Goal: Task Accomplishment & Management: Use online tool/utility

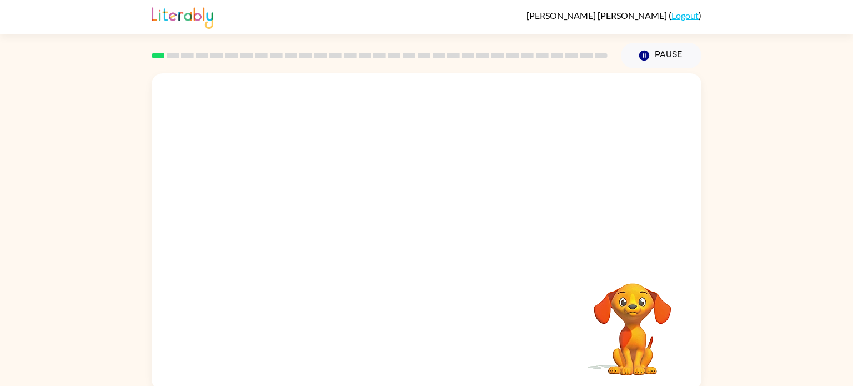
click at [393, 173] on video "Your browser must support playing .mp4 files to use Literably. Please try using…" at bounding box center [427, 166] width 550 height 187
click at [429, 240] on icon "button" at bounding box center [426, 237] width 13 height 13
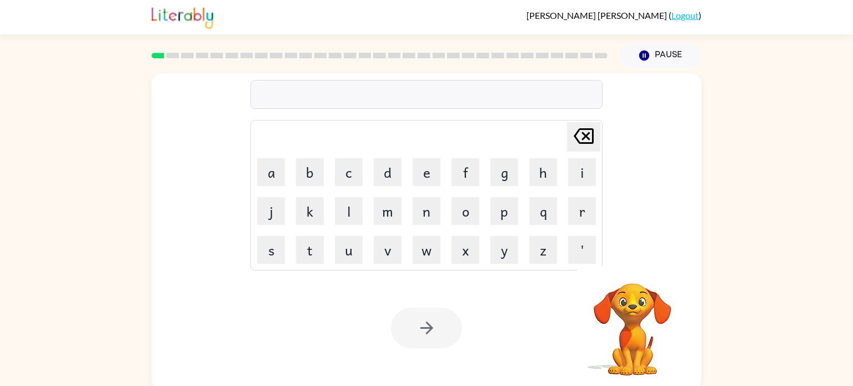
click at [630, 309] on video "Your browser must support playing .mp4 files to use Literably. Please try using…" at bounding box center [632, 321] width 111 height 111
click at [276, 247] on button "s" at bounding box center [271, 250] width 28 height 28
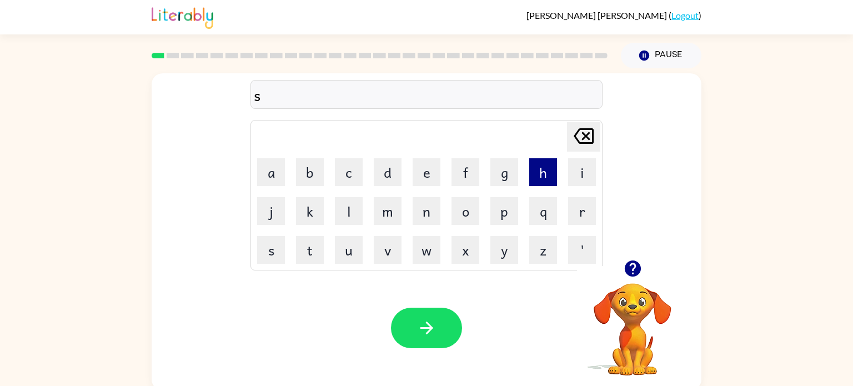
click at [534, 176] on button "h" at bounding box center [543, 172] width 28 height 28
click at [358, 242] on button "u" at bounding box center [349, 250] width 28 height 28
click at [282, 245] on button "s" at bounding box center [271, 250] width 28 height 28
click at [556, 168] on td "h" at bounding box center [543, 172] width 38 height 38
click at [547, 176] on button "h" at bounding box center [543, 172] width 28 height 28
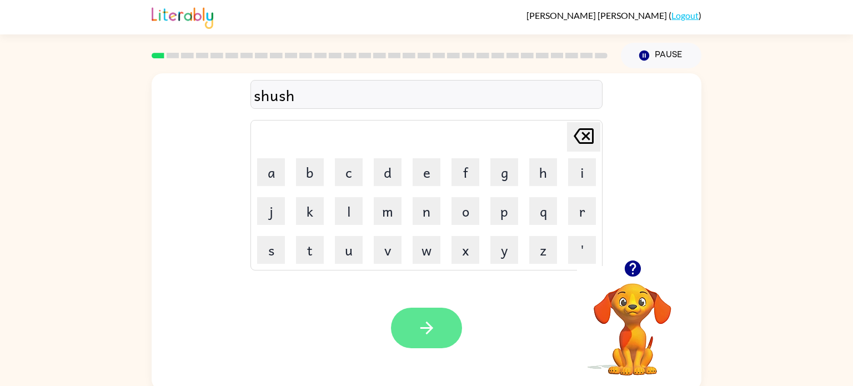
click at [430, 320] on icon "button" at bounding box center [426, 327] width 19 height 19
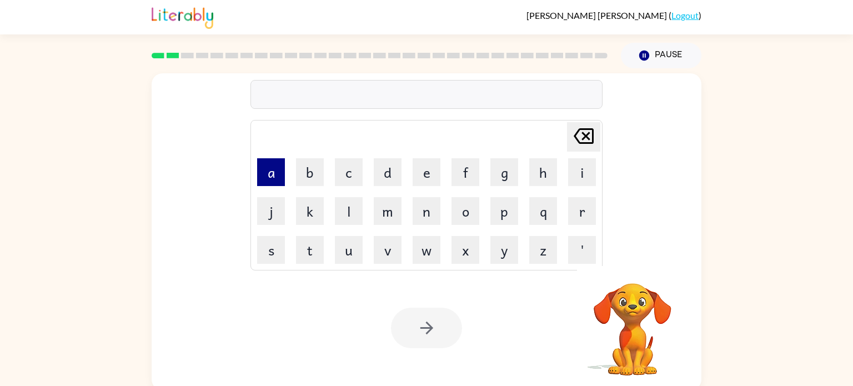
click at [273, 172] on button "a" at bounding box center [271, 172] width 28 height 28
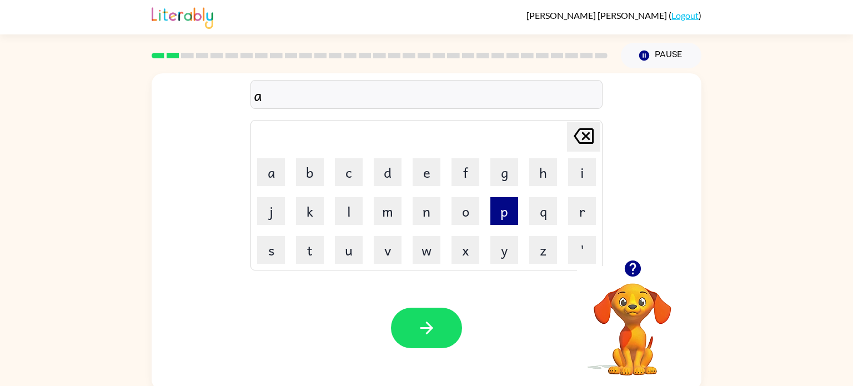
click at [506, 219] on button "p" at bounding box center [504, 211] width 28 height 28
click at [505, 219] on button "p" at bounding box center [504, 211] width 28 height 28
click at [425, 172] on button "e" at bounding box center [427, 172] width 28 height 28
click at [284, 172] on button "a" at bounding box center [271, 172] width 28 height 28
click at [580, 218] on button "r" at bounding box center [582, 211] width 28 height 28
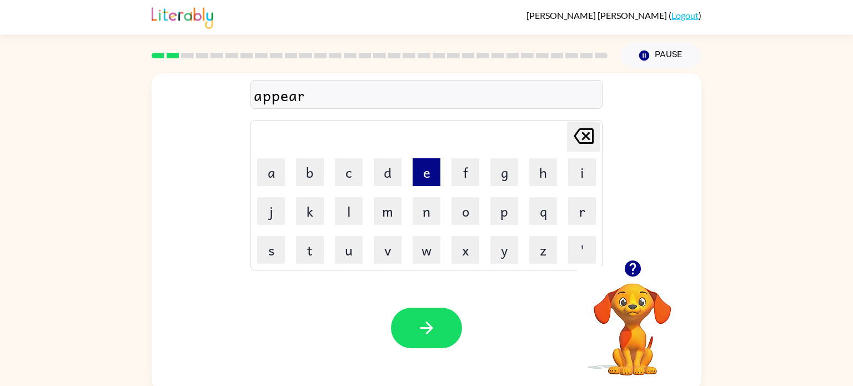
click at [424, 182] on button "e" at bounding box center [427, 172] width 28 height 28
click at [435, 211] on button "n" at bounding box center [427, 211] width 28 height 28
click at [354, 175] on button "c" at bounding box center [349, 172] width 28 height 28
click at [430, 178] on button "e" at bounding box center [427, 172] width 28 height 28
click at [271, 263] on button "s" at bounding box center [271, 250] width 28 height 28
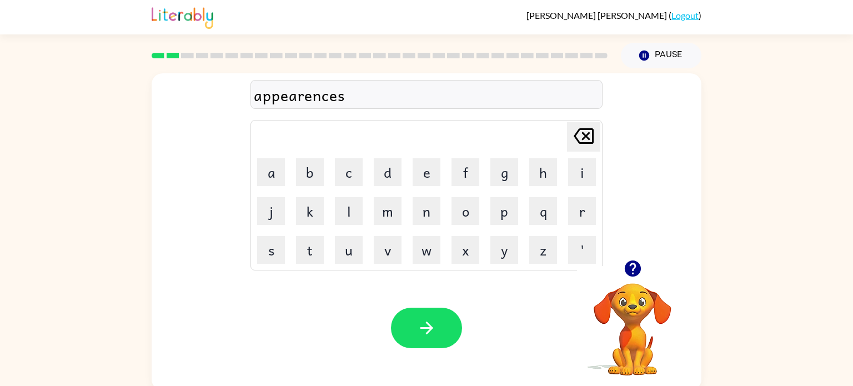
click at [272, 98] on div "appearences" at bounding box center [426, 94] width 345 height 23
click at [280, 99] on div "appearences" at bounding box center [426, 94] width 345 height 23
click at [279, 100] on div "appearences" at bounding box center [426, 94] width 345 height 23
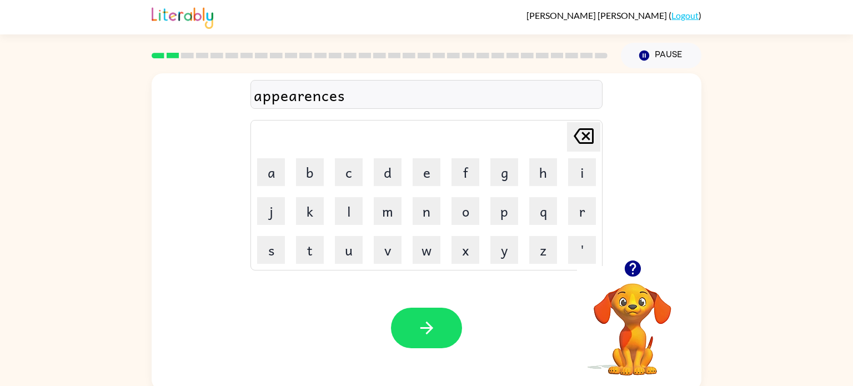
click at [147, 129] on div "appearences Delete Delete last character input a b c d e f g h i j k l m n o p …" at bounding box center [426, 229] width 853 height 322
click at [426, 335] on icon "button" at bounding box center [426, 327] width 19 height 19
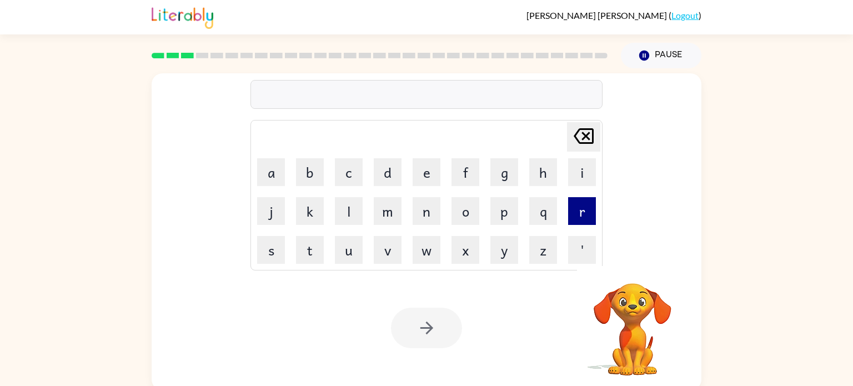
click at [578, 219] on button "r" at bounding box center [582, 211] width 28 height 28
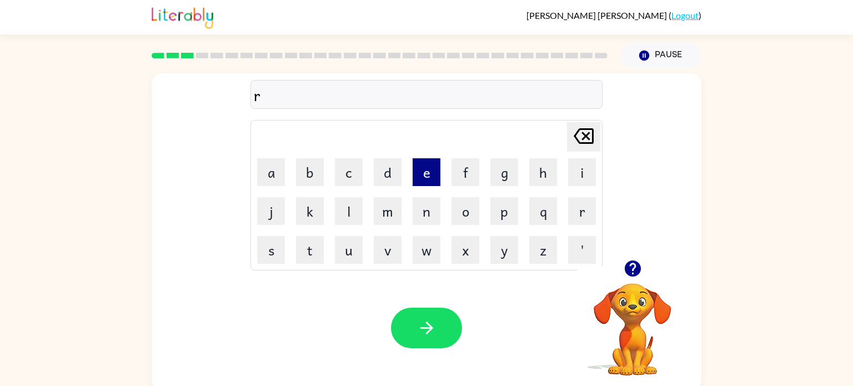
click at [430, 171] on button "e" at bounding box center [427, 172] width 28 height 28
click at [265, 167] on button "a" at bounding box center [271, 172] width 28 height 28
click at [347, 218] on button "l" at bounding box center [349, 211] width 28 height 28
click at [584, 171] on button "i" at bounding box center [582, 172] width 28 height 28
click at [318, 251] on button "t" at bounding box center [310, 250] width 28 height 28
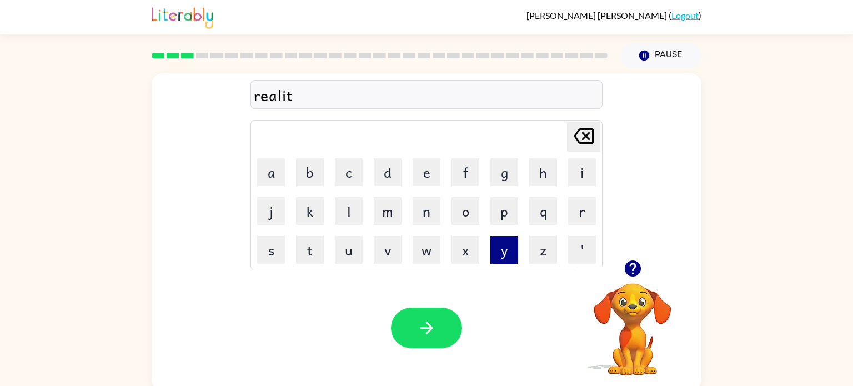
click at [512, 252] on button "y" at bounding box center [504, 250] width 28 height 28
click at [434, 330] on icon "button" at bounding box center [426, 327] width 19 height 19
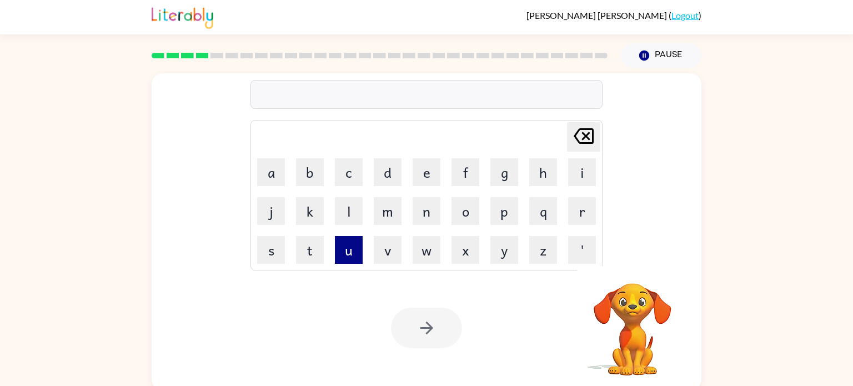
click at [345, 251] on button "u" at bounding box center [349, 250] width 28 height 28
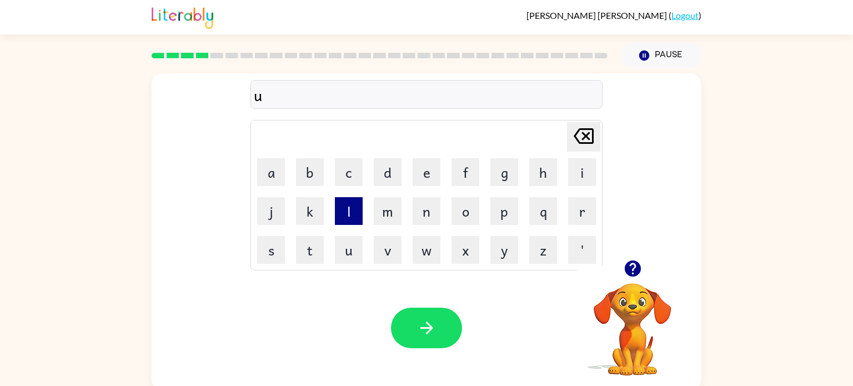
click at [350, 213] on button "l" at bounding box center [349, 211] width 28 height 28
click at [574, 182] on button "i" at bounding box center [582, 172] width 28 height 28
click at [392, 210] on button "m" at bounding box center [388, 211] width 28 height 28
click at [275, 175] on button "a" at bounding box center [271, 172] width 28 height 28
click at [425, 212] on button "n" at bounding box center [427, 211] width 28 height 28
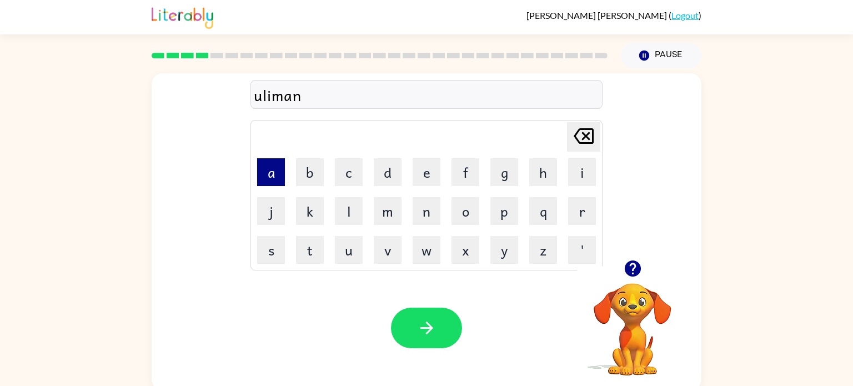
click at [270, 171] on button "a" at bounding box center [271, 172] width 28 height 28
click at [323, 253] on button "t" at bounding box center [310, 250] width 28 height 28
click at [424, 179] on button "e" at bounding box center [427, 172] width 28 height 28
click at [586, 142] on icon "[PERSON_NAME] last character input" at bounding box center [583, 136] width 27 height 27
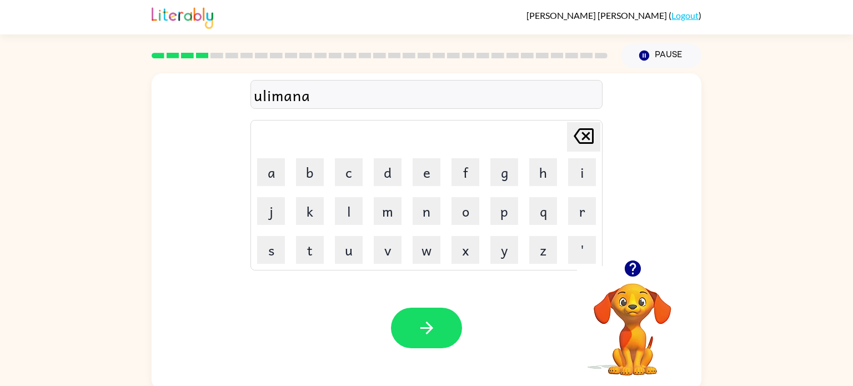
click at [586, 142] on icon "[PERSON_NAME] last character input" at bounding box center [583, 136] width 27 height 27
click at [425, 217] on button "n" at bounding box center [427, 211] width 28 height 28
click at [267, 180] on button "a" at bounding box center [271, 172] width 28 height 28
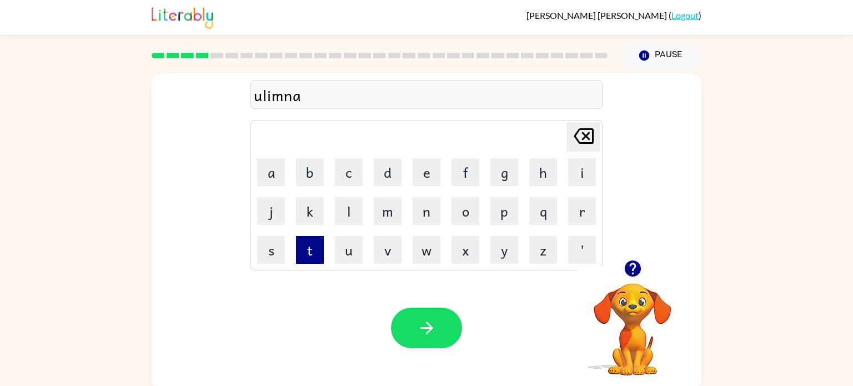
click at [313, 247] on button "t" at bounding box center [310, 250] width 28 height 28
click at [432, 174] on button "e" at bounding box center [427, 172] width 28 height 28
click at [592, 157] on td "i" at bounding box center [582, 172] width 38 height 38
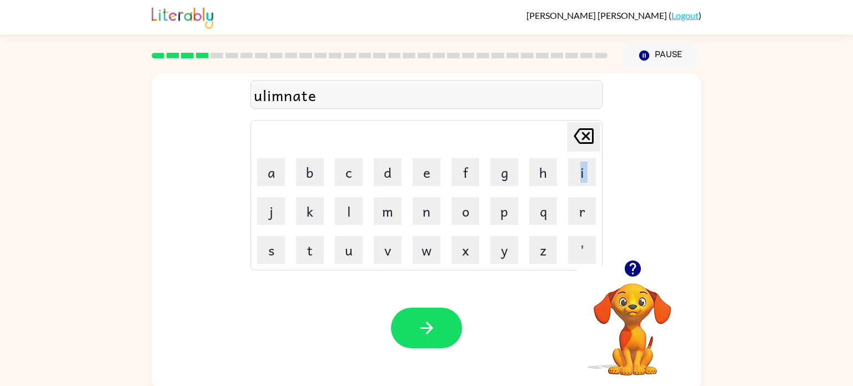
click at [592, 157] on td "i" at bounding box center [582, 172] width 38 height 38
click at [592, 156] on td "i" at bounding box center [582, 172] width 38 height 38
click at [579, 137] on icon "[PERSON_NAME] last character input" at bounding box center [583, 136] width 27 height 27
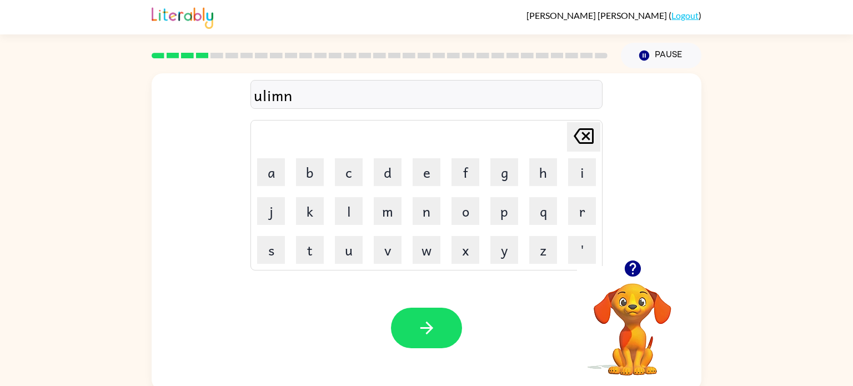
click at [579, 137] on icon "[PERSON_NAME] last character input" at bounding box center [583, 136] width 27 height 27
click at [594, 170] on button "i" at bounding box center [582, 172] width 28 height 28
click at [419, 216] on button "n" at bounding box center [427, 211] width 28 height 28
click at [269, 180] on button "a" at bounding box center [271, 172] width 28 height 28
click at [315, 248] on button "t" at bounding box center [310, 250] width 28 height 28
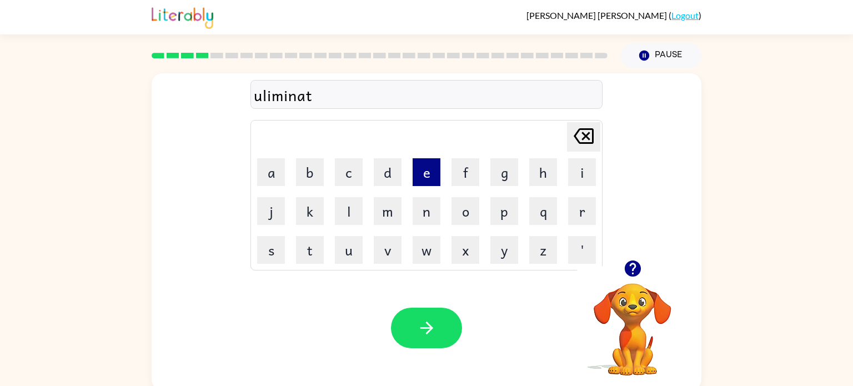
click at [425, 183] on button "e" at bounding box center [427, 172] width 28 height 28
click at [442, 327] on button "button" at bounding box center [426, 328] width 71 height 41
click at [389, 180] on button "d" at bounding box center [388, 172] width 28 height 28
click at [462, 210] on button "o" at bounding box center [466, 211] width 28 height 28
click at [348, 258] on button "u" at bounding box center [349, 250] width 28 height 28
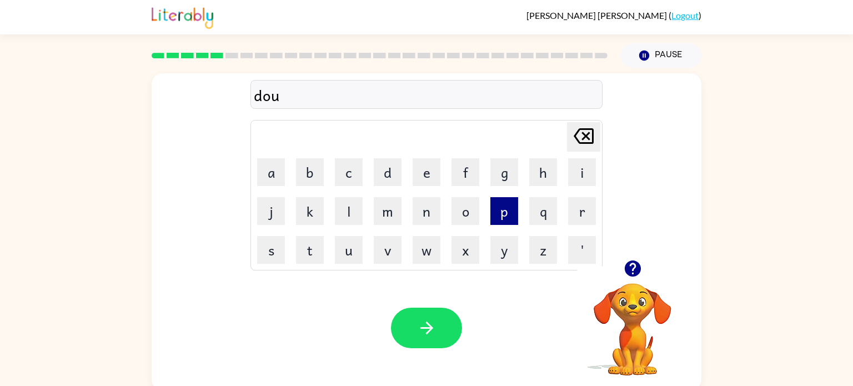
click at [495, 219] on button "p" at bounding box center [504, 211] width 28 height 28
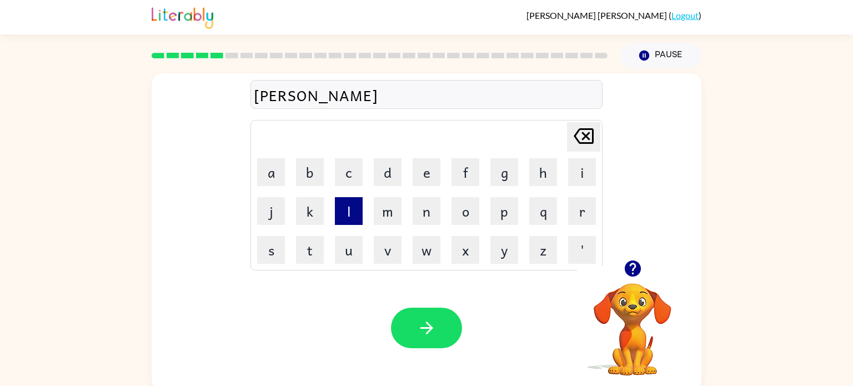
click at [347, 212] on button "l" at bounding box center [349, 211] width 28 height 28
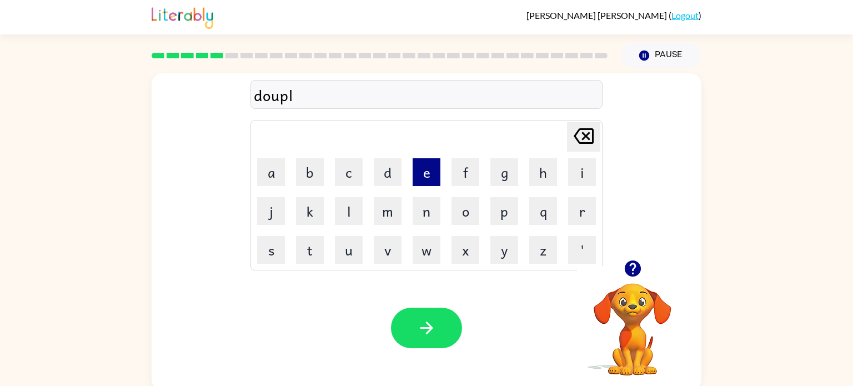
click at [431, 180] on button "e" at bounding box center [427, 172] width 28 height 28
click at [353, 168] on button "c" at bounding box center [349, 172] width 28 height 28
click at [269, 177] on button "a" at bounding box center [271, 172] width 28 height 28
click at [312, 245] on button "t" at bounding box center [310, 250] width 28 height 28
click at [425, 171] on button "e" at bounding box center [427, 172] width 28 height 28
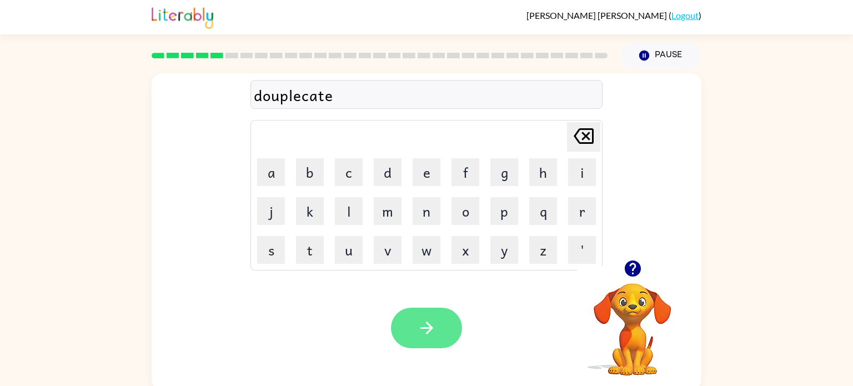
click at [424, 330] on icon "button" at bounding box center [426, 327] width 19 height 19
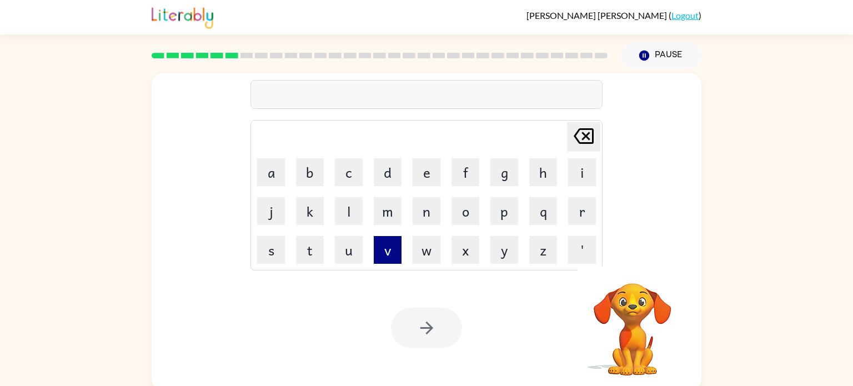
click at [389, 243] on button "v" at bounding box center [388, 250] width 28 height 28
click at [276, 183] on button "a" at bounding box center [271, 172] width 28 height 28
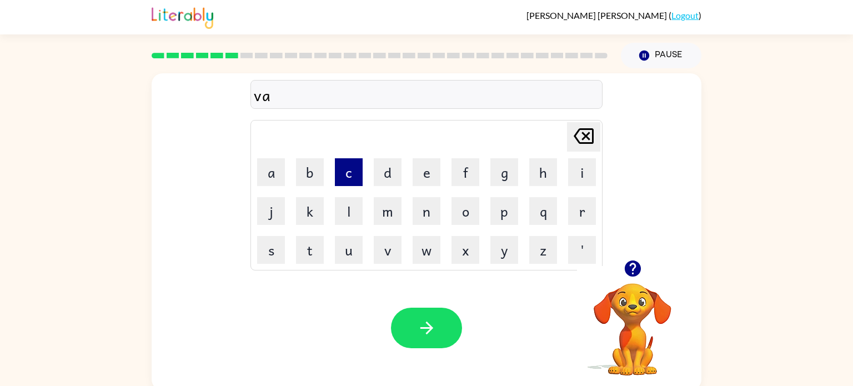
click at [349, 174] on button "c" at bounding box center [349, 172] width 28 height 28
click at [276, 171] on button "a" at bounding box center [271, 172] width 28 height 28
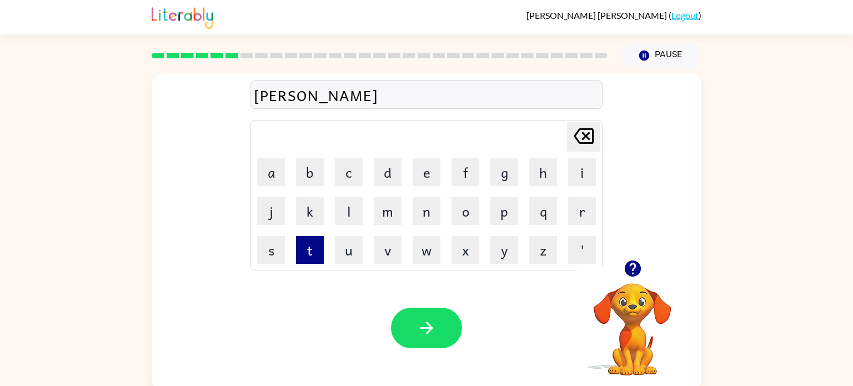
click at [319, 255] on button "t" at bounding box center [310, 250] width 28 height 28
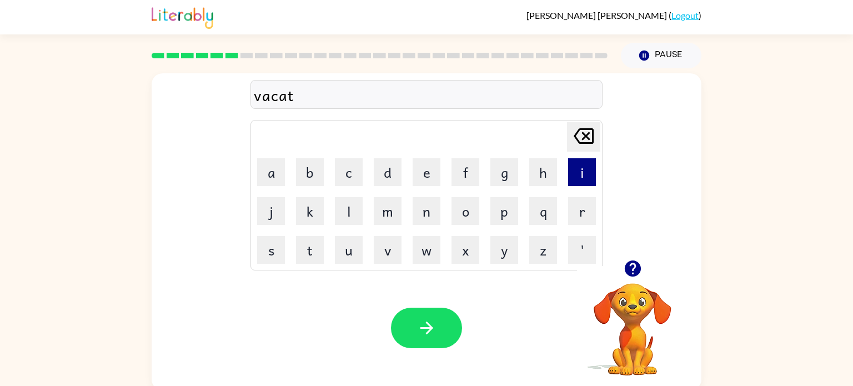
click at [576, 180] on button "i" at bounding box center [582, 172] width 28 height 28
click at [463, 211] on button "o" at bounding box center [466, 211] width 28 height 28
click at [430, 219] on button "n" at bounding box center [427, 211] width 28 height 28
click at [424, 366] on div "Your browser must support playing .mp4 files to use Literably. Please try using…" at bounding box center [427, 327] width 550 height 125
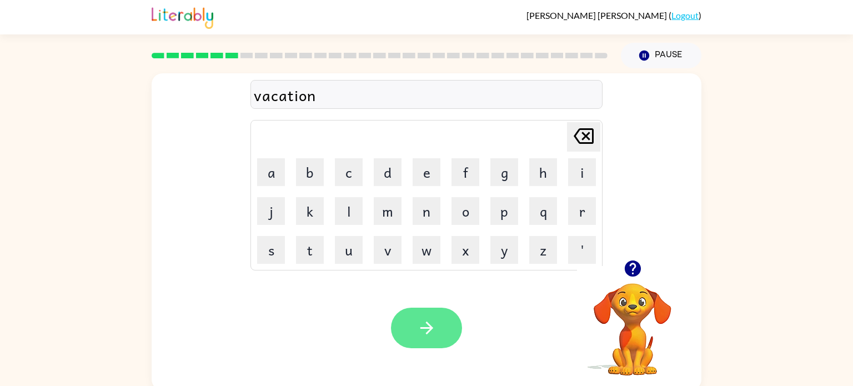
click at [418, 334] on icon "button" at bounding box center [426, 327] width 19 height 19
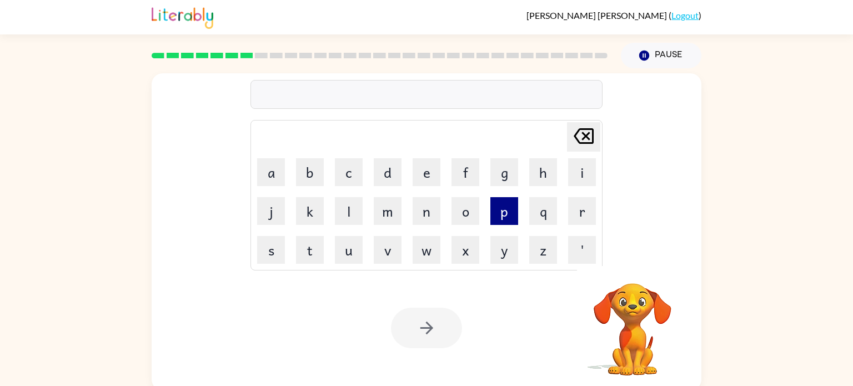
click at [503, 213] on button "p" at bounding box center [504, 211] width 28 height 28
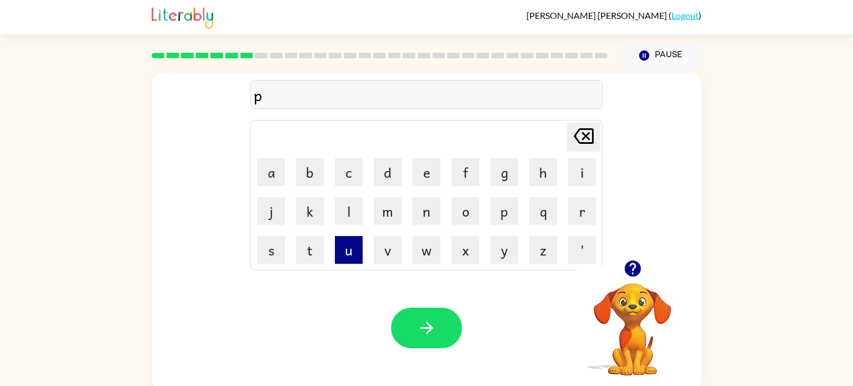
click at [345, 247] on button "u" at bounding box center [349, 250] width 28 height 28
click at [393, 177] on button "d" at bounding box center [388, 172] width 28 height 28
click at [392, 176] on button "d" at bounding box center [388, 172] width 28 height 28
click at [352, 210] on button "l" at bounding box center [349, 211] width 28 height 28
click at [417, 177] on button "e" at bounding box center [427, 172] width 28 height 28
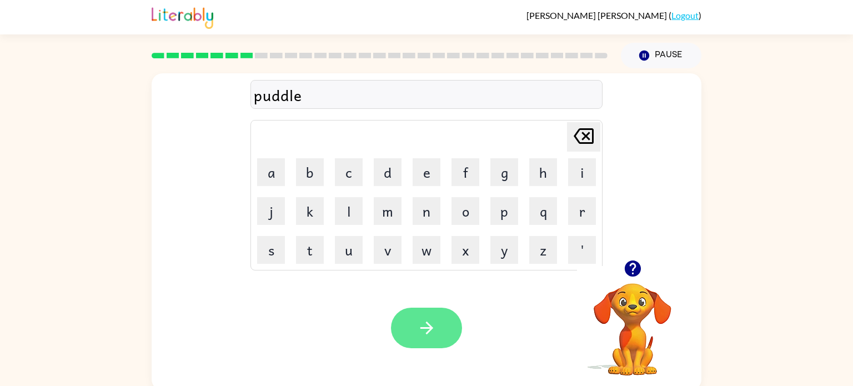
click at [434, 313] on button "button" at bounding box center [426, 328] width 71 height 41
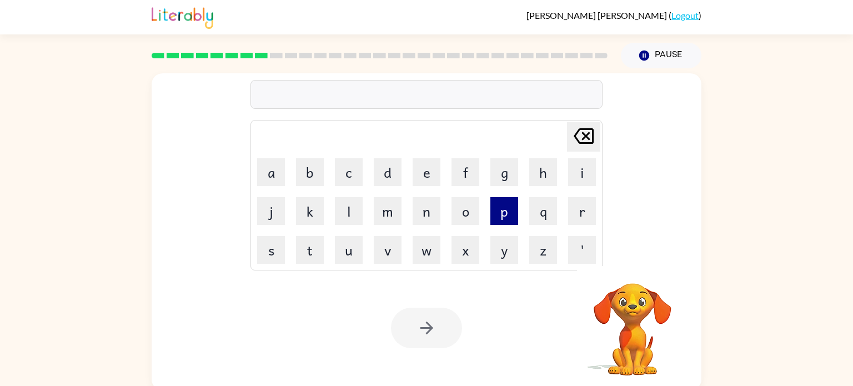
click at [505, 213] on button "p" at bounding box center [504, 211] width 28 height 28
click at [278, 176] on button "a" at bounding box center [271, 172] width 28 height 28
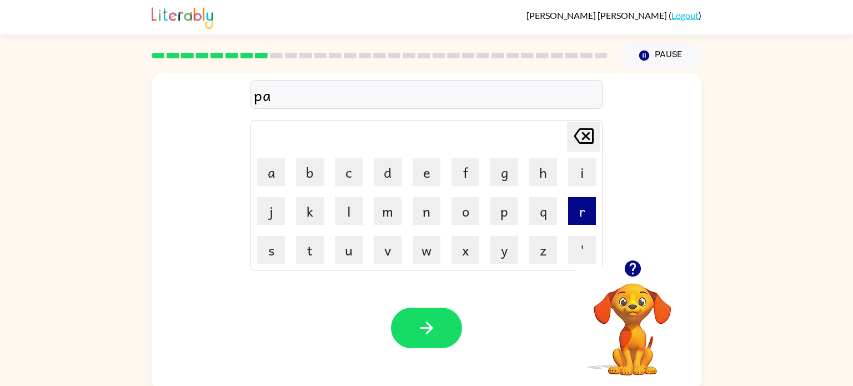
click at [575, 220] on button "r" at bounding box center [582, 211] width 28 height 28
click at [394, 173] on button "d" at bounding box center [388, 172] width 28 height 28
click at [580, 176] on button "i" at bounding box center [582, 172] width 28 height 28
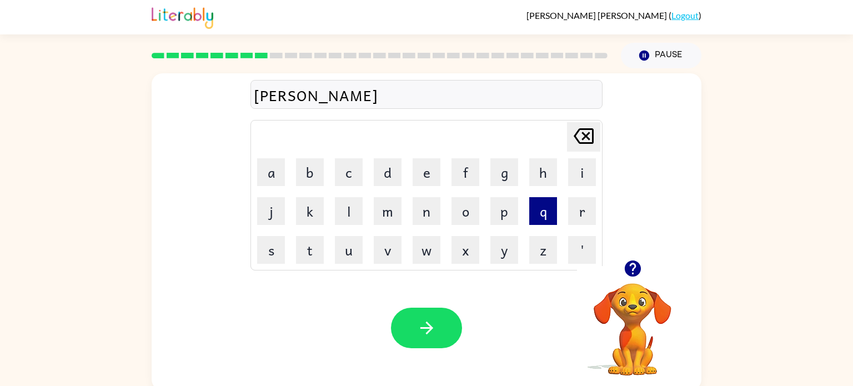
click at [542, 209] on button "q" at bounding box center [543, 211] width 28 height 28
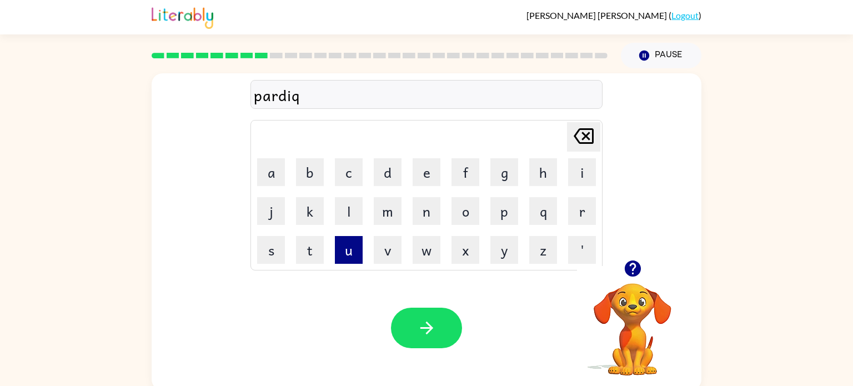
click at [344, 252] on button "u" at bounding box center [349, 250] width 28 height 28
click at [340, 210] on button "l" at bounding box center [349, 211] width 28 height 28
click at [423, 178] on button "e" at bounding box center [427, 172] width 28 height 28
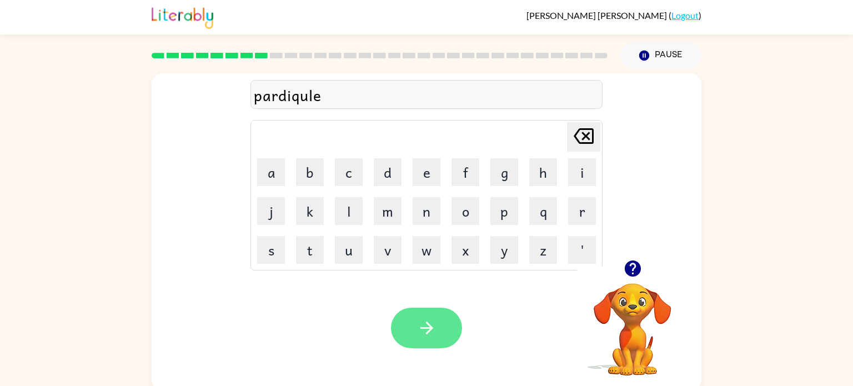
click at [413, 312] on button "button" at bounding box center [426, 328] width 71 height 41
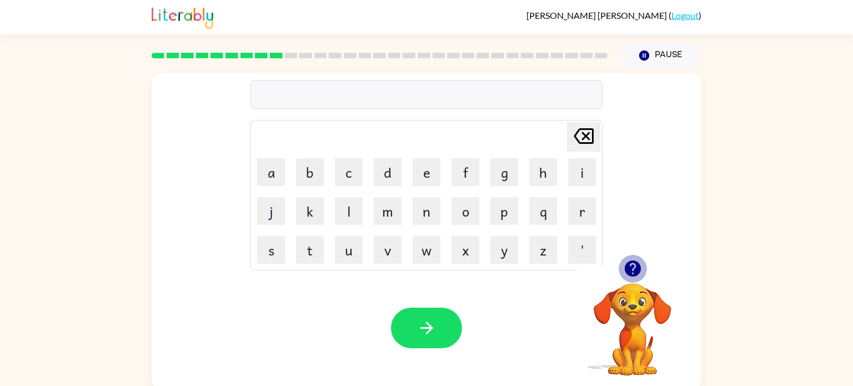
click at [634, 270] on icon "button" at bounding box center [632, 268] width 16 height 16
click at [638, 273] on icon "button" at bounding box center [632, 268] width 16 height 16
click at [575, 215] on button "r" at bounding box center [582, 211] width 28 height 28
click at [426, 179] on button "e" at bounding box center [427, 172] width 28 height 28
click at [354, 174] on button "c" at bounding box center [349, 172] width 28 height 28
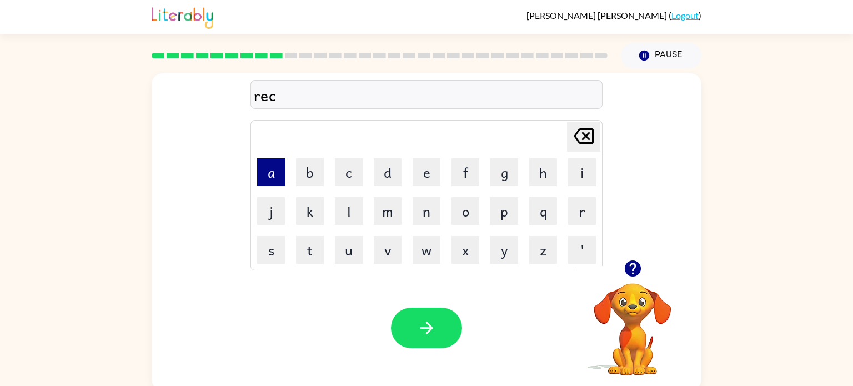
click at [266, 177] on button "a" at bounding box center [271, 172] width 28 height 28
click at [508, 215] on button "p" at bounding box center [504, 211] width 28 height 28
click at [312, 260] on button "t" at bounding box center [310, 250] width 28 height 28
click at [358, 244] on button "u" at bounding box center [349, 250] width 28 height 28
click at [571, 213] on button "r" at bounding box center [582, 211] width 28 height 28
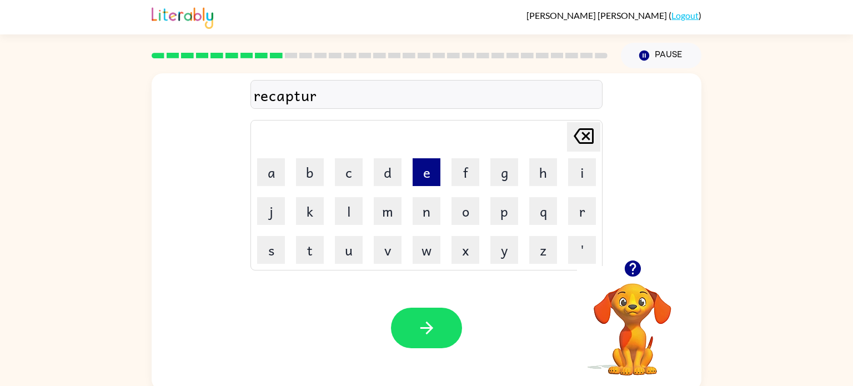
click at [432, 174] on button "e" at bounding box center [427, 172] width 28 height 28
click at [429, 338] on button "button" at bounding box center [426, 328] width 71 height 41
click at [510, 212] on button "p" at bounding box center [504, 211] width 28 height 28
click at [572, 218] on button "r" at bounding box center [582, 211] width 28 height 28
click at [428, 179] on button "e" at bounding box center [427, 172] width 28 height 28
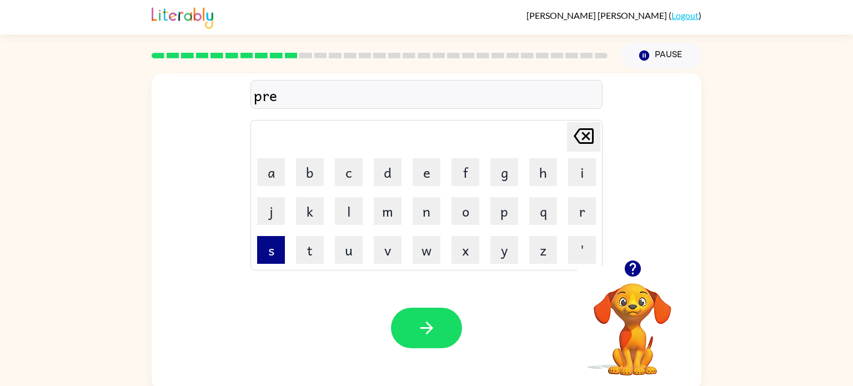
click at [272, 249] on button "s" at bounding box center [271, 250] width 28 height 28
click at [537, 182] on button "h" at bounding box center [543, 172] width 28 height 28
click at [354, 179] on button "c" at bounding box center [349, 172] width 28 height 28
click at [465, 210] on button "o" at bounding box center [466, 211] width 28 height 28
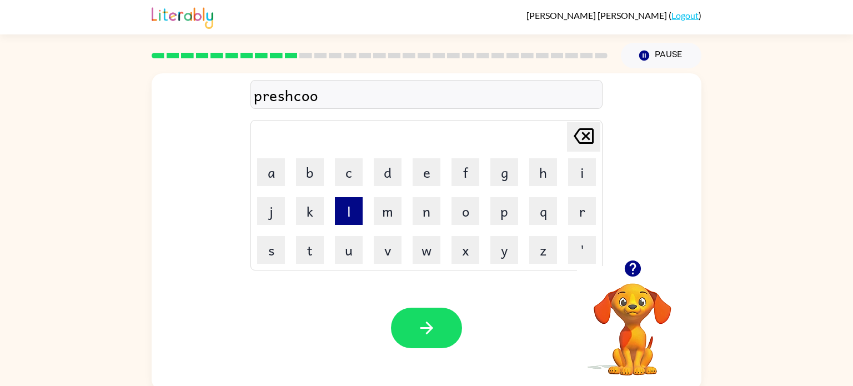
click at [356, 206] on button "l" at bounding box center [349, 211] width 28 height 28
click at [574, 137] on icon at bounding box center [584, 136] width 20 height 16
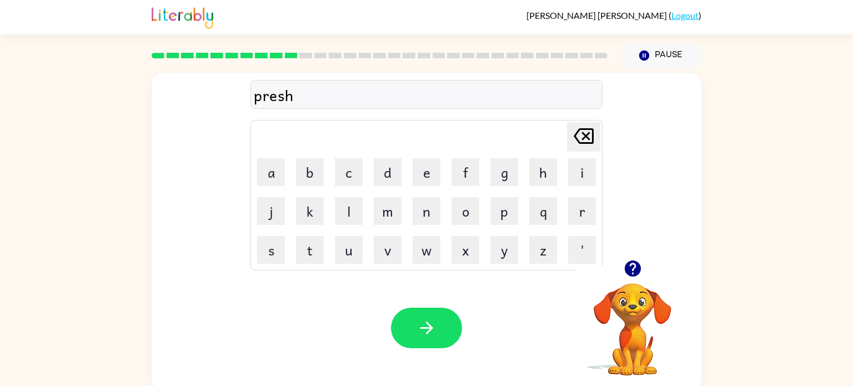
click at [574, 137] on icon at bounding box center [584, 136] width 20 height 16
click at [350, 164] on button "c" at bounding box center [349, 172] width 28 height 28
click at [533, 180] on button "h" at bounding box center [543, 172] width 28 height 28
click at [460, 220] on button "o" at bounding box center [466, 211] width 28 height 28
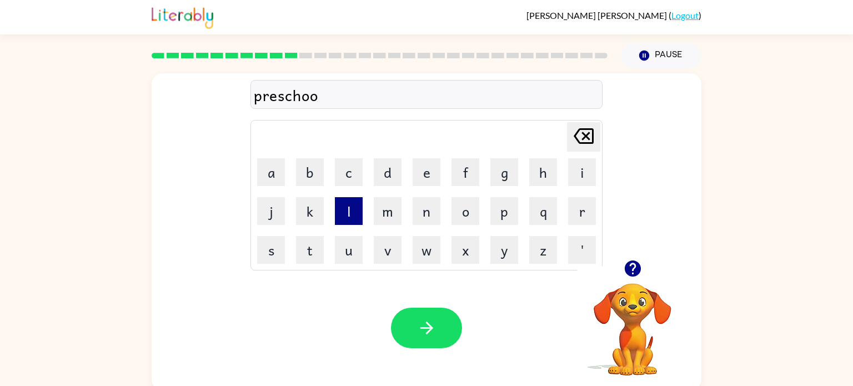
click at [341, 219] on button "l" at bounding box center [349, 211] width 28 height 28
click at [419, 307] on div "Your browser must support playing .mp4 files to use Literably. Please try using…" at bounding box center [427, 327] width 550 height 125
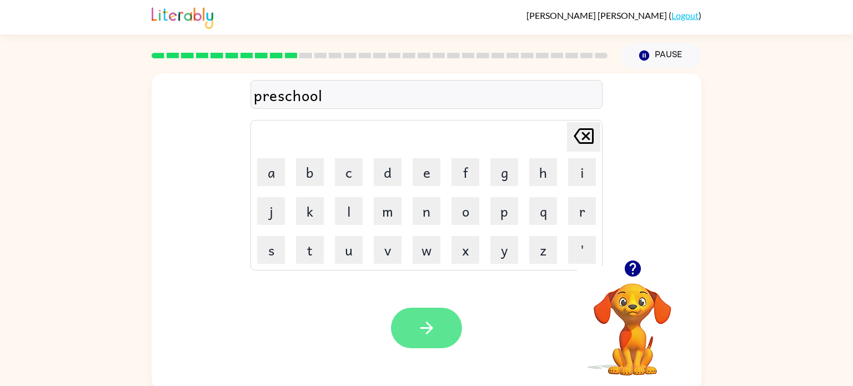
click at [419, 314] on button "button" at bounding box center [426, 328] width 71 height 41
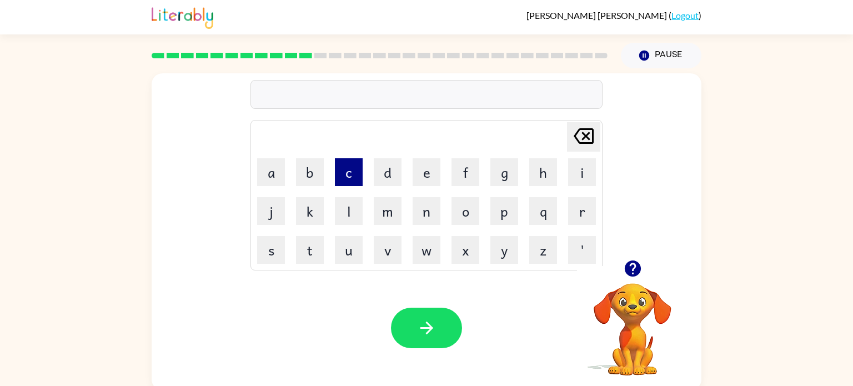
click at [349, 174] on button "c" at bounding box center [349, 172] width 28 height 28
click at [580, 220] on button "r" at bounding box center [582, 211] width 28 height 28
click at [585, 135] on icon at bounding box center [584, 136] width 20 height 16
click at [278, 174] on button "a" at bounding box center [271, 172] width 28 height 28
click at [578, 223] on button "r" at bounding box center [582, 211] width 28 height 28
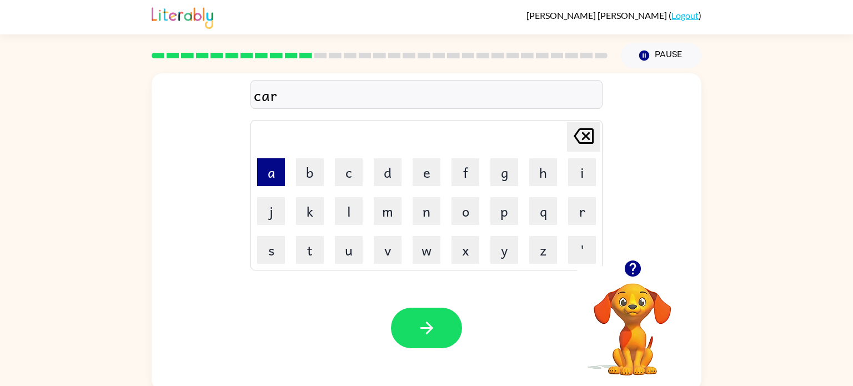
click at [278, 176] on button "a" at bounding box center [271, 172] width 28 height 28
click at [380, 253] on button "v" at bounding box center [388, 250] width 28 height 28
click at [424, 177] on button "e" at bounding box center [427, 172] width 28 height 28
click at [575, 138] on icon at bounding box center [584, 136] width 20 height 16
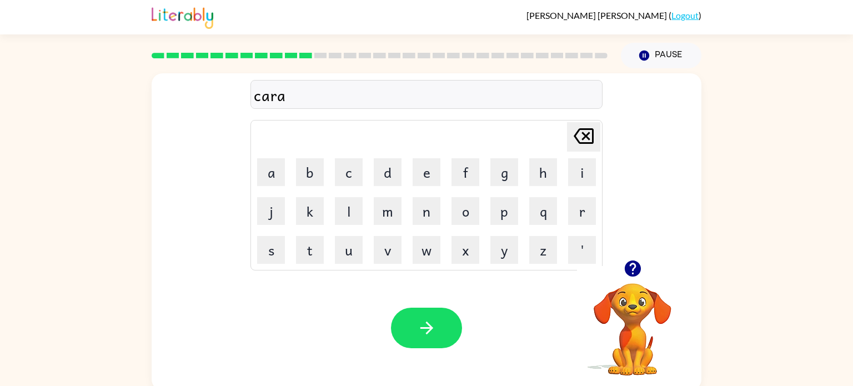
click at [575, 138] on icon at bounding box center [584, 136] width 20 height 16
click at [575, 140] on icon "[PERSON_NAME] last character input" at bounding box center [583, 136] width 27 height 27
click at [581, 215] on button "r" at bounding box center [582, 211] width 28 height 28
click at [272, 164] on button "a" at bounding box center [271, 172] width 28 height 28
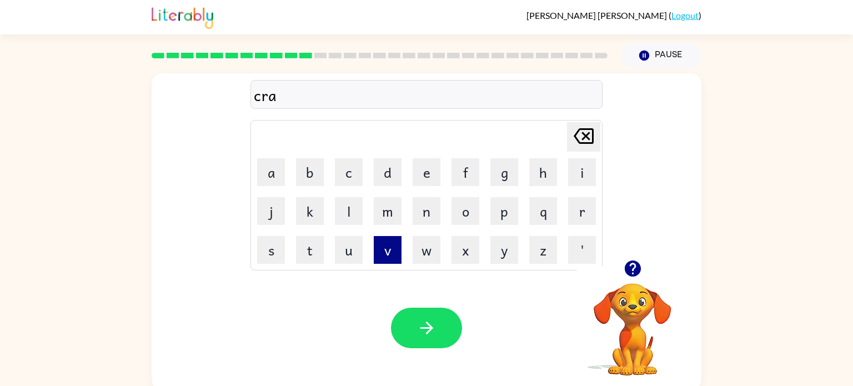
click at [393, 257] on button "v" at bounding box center [388, 250] width 28 height 28
click at [431, 178] on button "e" at bounding box center [427, 172] width 28 height 28
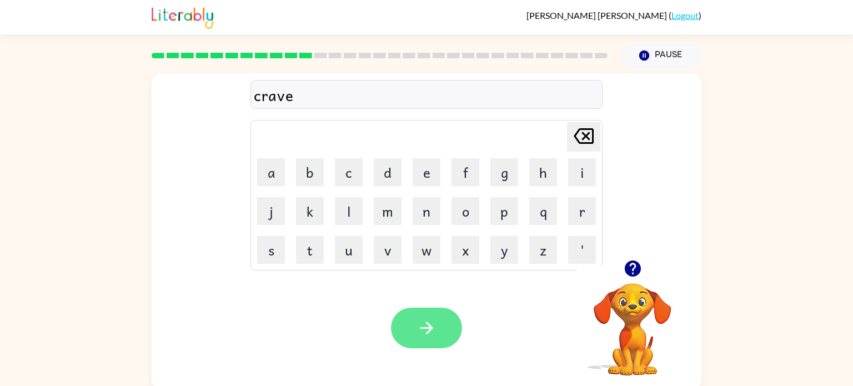
click at [446, 331] on button "button" at bounding box center [426, 328] width 71 height 41
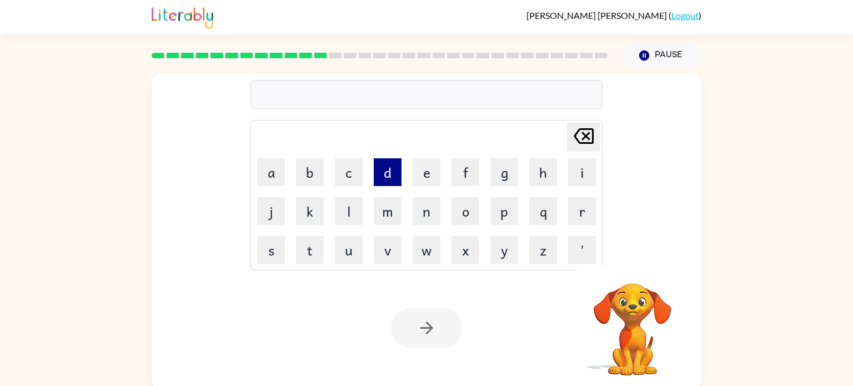
click at [390, 174] on button "d" at bounding box center [388, 172] width 28 height 28
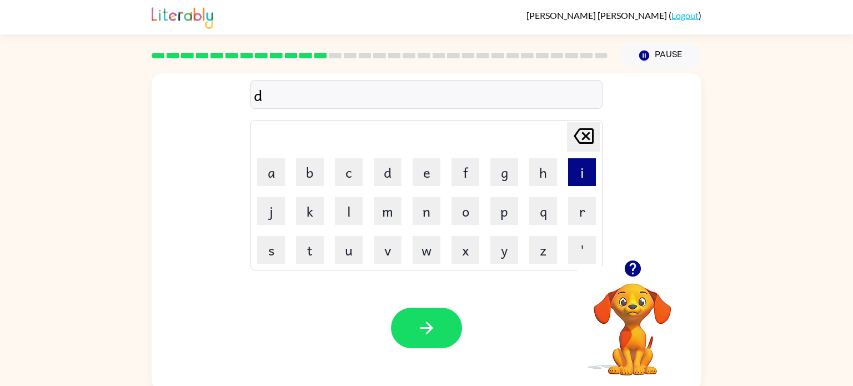
click at [588, 178] on button "i" at bounding box center [582, 172] width 28 height 28
click at [355, 173] on button "c" at bounding box center [349, 172] width 28 height 28
click at [313, 246] on button "t" at bounding box center [310, 250] width 28 height 28
click at [274, 177] on button "a" at bounding box center [271, 172] width 28 height 28
click at [309, 249] on button "t" at bounding box center [310, 250] width 28 height 28
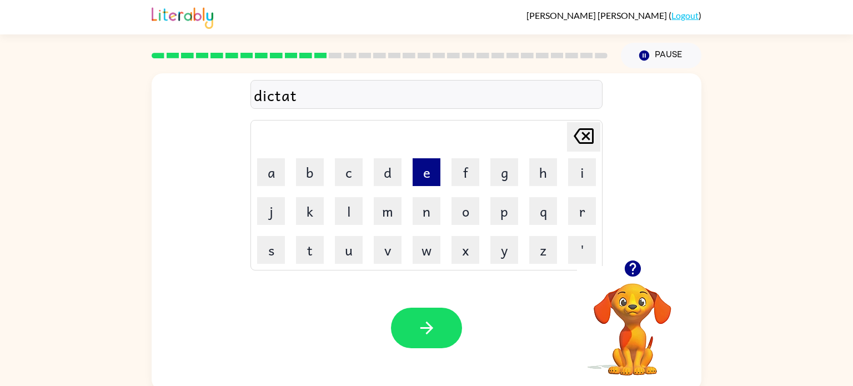
click at [431, 178] on button "e" at bounding box center [427, 172] width 28 height 28
click at [445, 336] on button "button" at bounding box center [426, 328] width 71 height 41
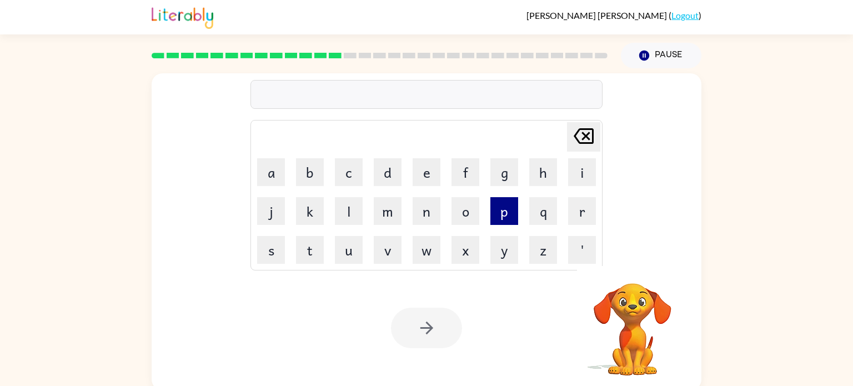
click at [504, 218] on button "p" at bounding box center [504, 211] width 28 height 28
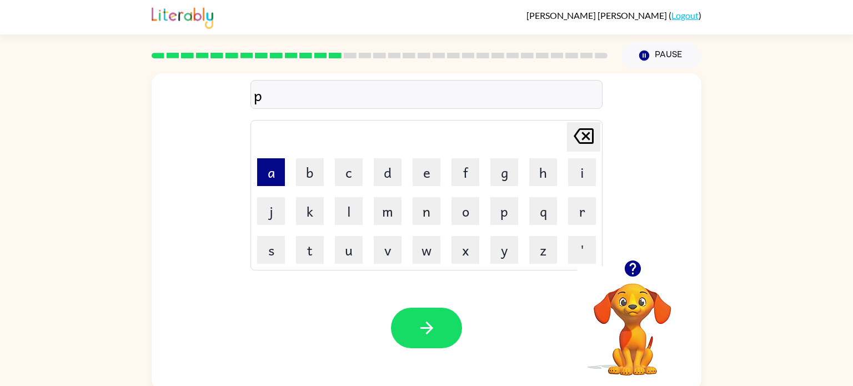
click at [274, 172] on button "a" at bounding box center [271, 172] width 28 height 28
click at [502, 258] on button "y" at bounding box center [504, 250] width 28 height 28
click at [394, 215] on button "m" at bounding box center [388, 211] width 28 height 28
click at [420, 183] on button "e" at bounding box center [427, 172] width 28 height 28
click at [431, 209] on button "n" at bounding box center [427, 211] width 28 height 28
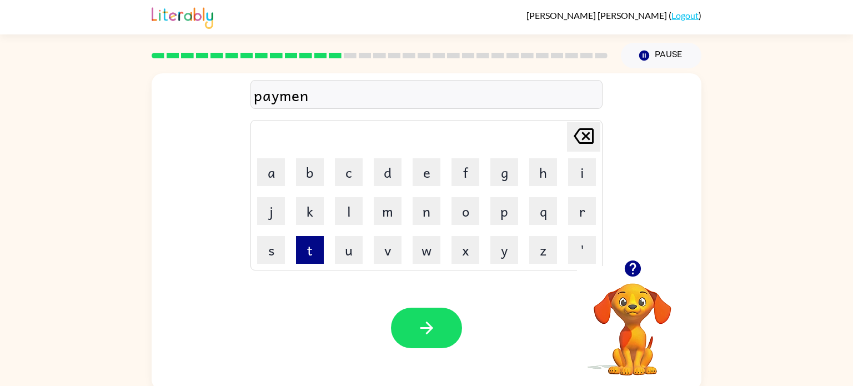
click at [318, 246] on button "t" at bounding box center [310, 250] width 28 height 28
click at [413, 324] on button "button" at bounding box center [426, 328] width 71 height 41
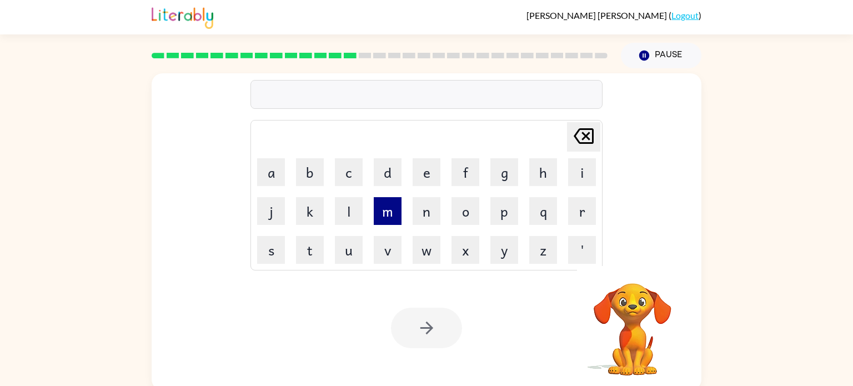
click at [384, 218] on button "m" at bounding box center [388, 211] width 28 height 28
click at [278, 175] on button "a" at bounding box center [271, 172] width 28 height 28
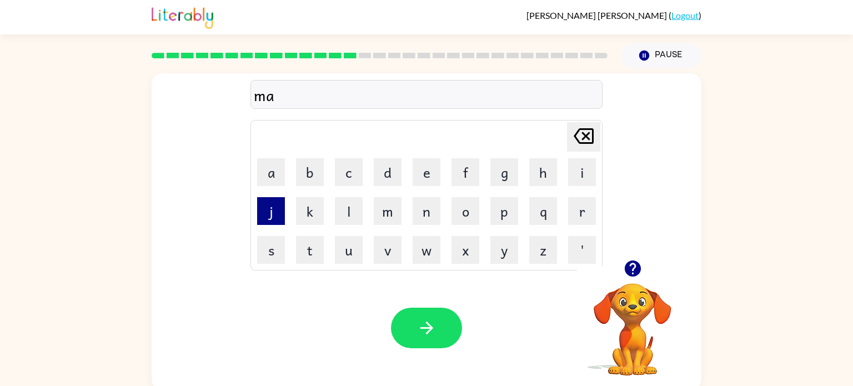
click at [278, 207] on button "j" at bounding box center [271, 211] width 28 height 28
click at [463, 210] on button "o" at bounding box center [466, 211] width 28 height 28
click at [579, 212] on button "r" at bounding box center [582, 211] width 28 height 28
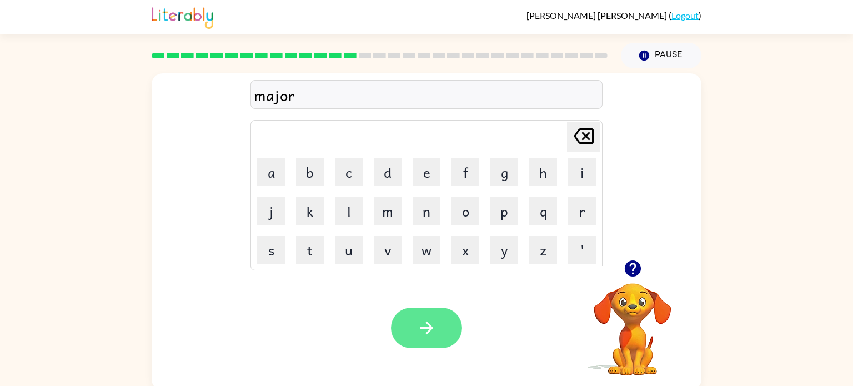
click at [442, 325] on button "button" at bounding box center [426, 328] width 71 height 41
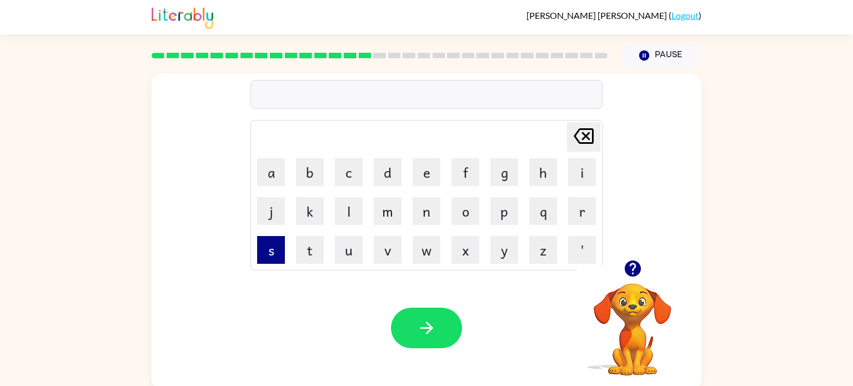
click at [276, 259] on button "s" at bounding box center [271, 250] width 28 height 28
click at [508, 208] on button "p" at bounding box center [504, 211] width 28 height 28
click at [273, 169] on button "a" at bounding box center [271, 172] width 28 height 28
click at [583, 209] on button "r" at bounding box center [582, 211] width 28 height 28
click at [298, 217] on button "k" at bounding box center [310, 211] width 28 height 28
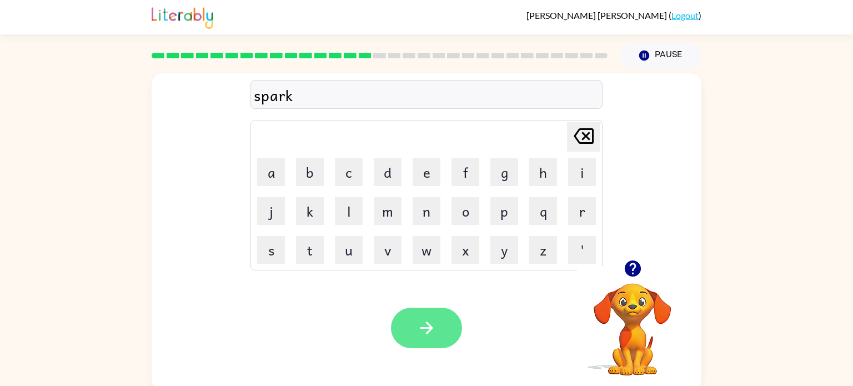
click at [435, 325] on icon "button" at bounding box center [426, 327] width 19 height 19
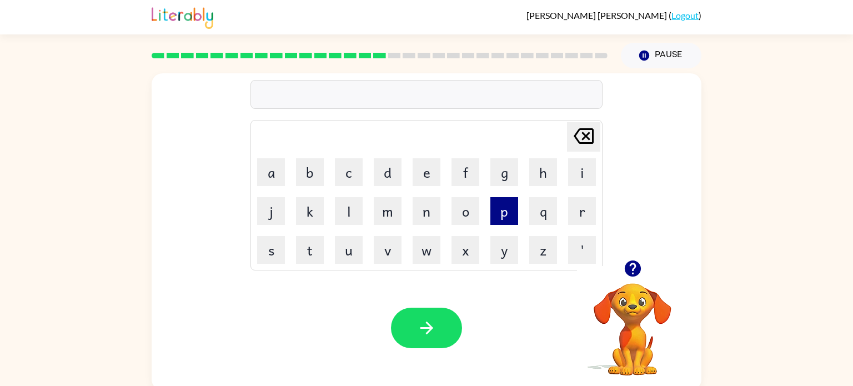
click at [509, 215] on button "p" at bounding box center [504, 211] width 28 height 28
click at [276, 166] on button "a" at bounding box center [271, 172] width 28 height 28
click at [347, 209] on button "l" at bounding box center [349, 211] width 28 height 28
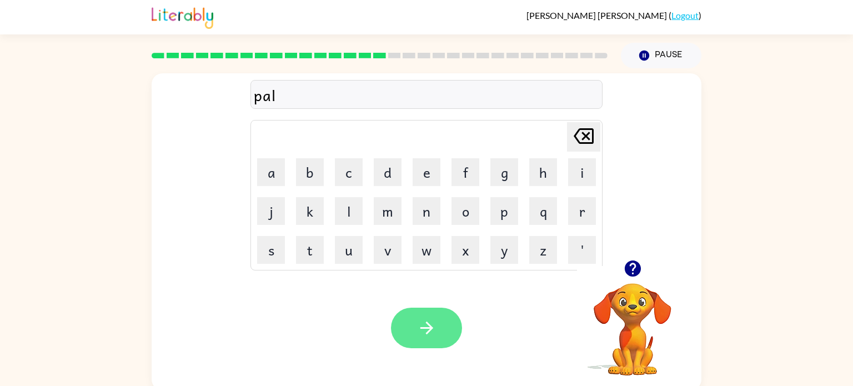
click at [412, 330] on button "button" at bounding box center [426, 328] width 71 height 41
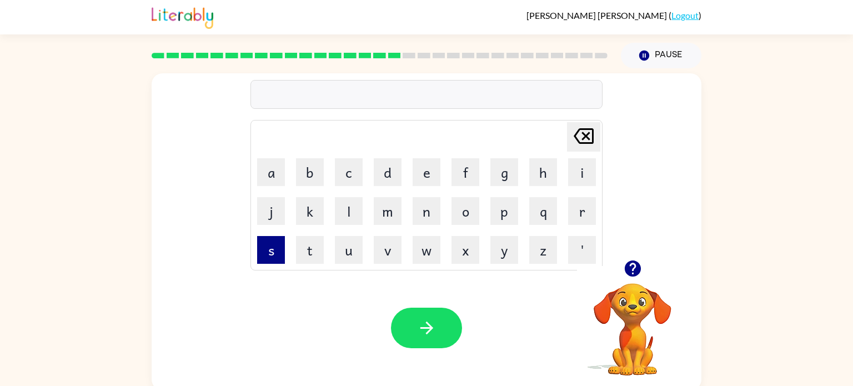
click at [277, 243] on button "s" at bounding box center [271, 250] width 28 height 28
click at [503, 217] on button "p" at bounding box center [504, 211] width 28 height 28
click at [592, 174] on button "i" at bounding box center [582, 172] width 28 height 28
click at [428, 213] on button "n" at bounding box center [427, 211] width 28 height 28
click at [429, 214] on button "n" at bounding box center [427, 211] width 28 height 28
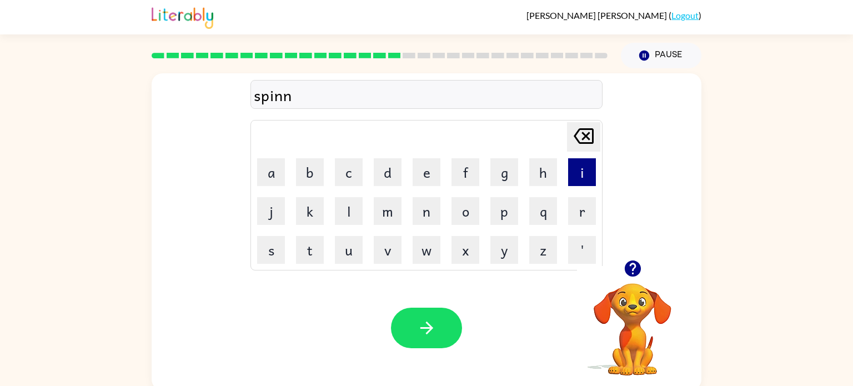
click at [582, 177] on button "i" at bounding box center [582, 172] width 28 height 28
click at [505, 177] on button "g" at bounding box center [504, 172] width 28 height 28
click at [582, 144] on icon "[PERSON_NAME] last character input" at bounding box center [583, 136] width 27 height 27
click at [581, 144] on icon "[PERSON_NAME] last character input" at bounding box center [583, 136] width 27 height 27
click at [587, 182] on button "i" at bounding box center [582, 172] width 28 height 28
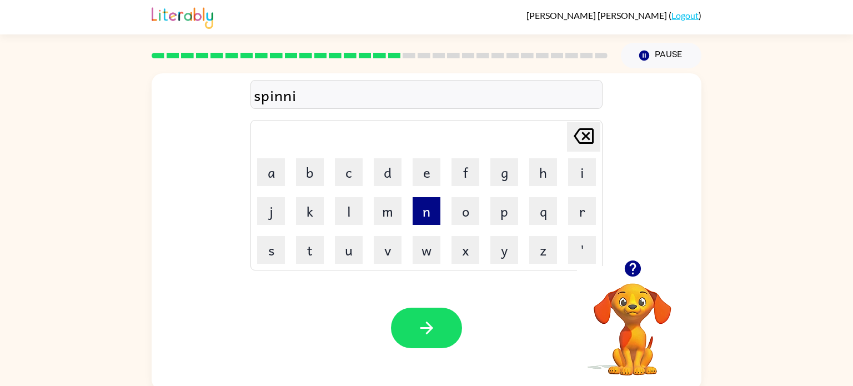
click at [431, 214] on button "n" at bounding box center [427, 211] width 28 height 28
click at [502, 176] on button "g" at bounding box center [504, 172] width 28 height 28
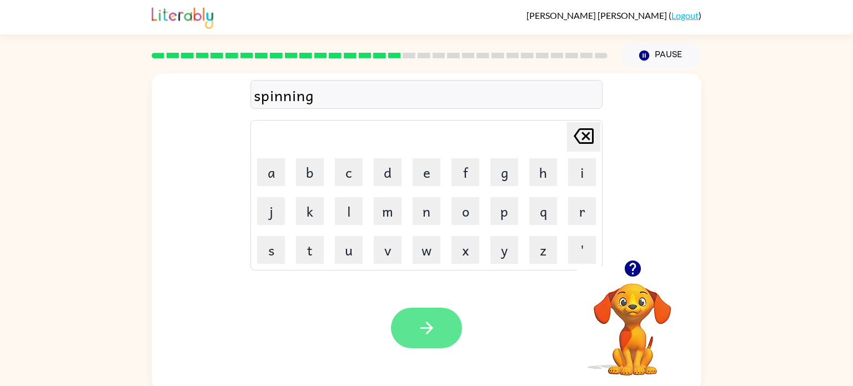
click at [420, 329] on icon "button" at bounding box center [426, 327] width 19 height 19
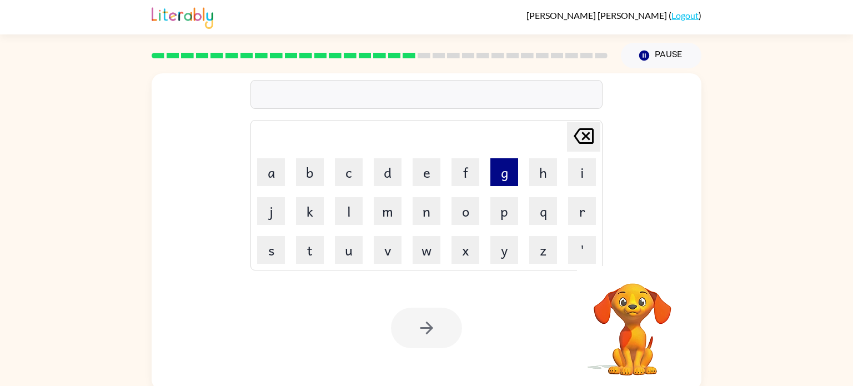
click at [505, 173] on button "g" at bounding box center [504, 172] width 28 height 28
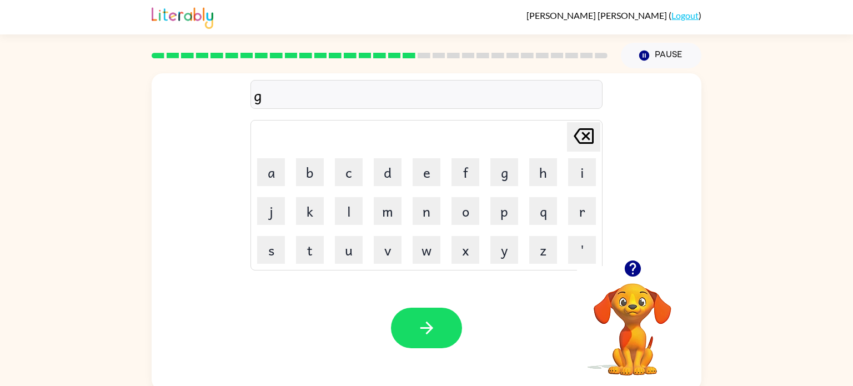
click at [563, 210] on td "r" at bounding box center [582, 211] width 38 height 38
click at [584, 212] on button "r" at bounding box center [582, 211] width 28 height 28
click at [357, 245] on button "u" at bounding box center [349, 250] width 28 height 28
click at [381, 212] on button "m" at bounding box center [388, 211] width 28 height 28
click at [497, 209] on button "p" at bounding box center [504, 211] width 28 height 28
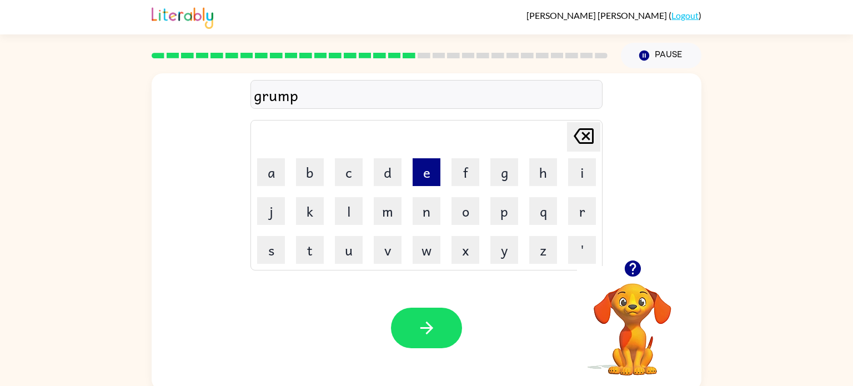
click at [428, 174] on button "e" at bounding box center [427, 172] width 28 height 28
click at [273, 244] on button "s" at bounding box center [271, 250] width 28 height 28
click at [306, 249] on button "t" at bounding box center [310, 250] width 28 height 28
click at [407, 328] on button "button" at bounding box center [426, 328] width 71 height 41
click at [576, 179] on button "i" at bounding box center [582, 172] width 28 height 28
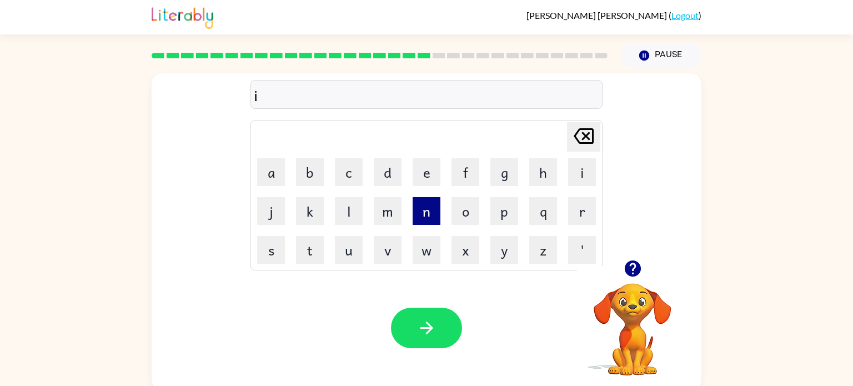
click at [428, 212] on button "n" at bounding box center [427, 211] width 28 height 28
click at [342, 178] on button "c" at bounding box center [349, 172] width 28 height 28
click at [589, 214] on button "r" at bounding box center [582, 211] width 28 height 28
click at [424, 178] on button "e" at bounding box center [427, 172] width 28 height 28
click at [390, 171] on button "d" at bounding box center [388, 172] width 28 height 28
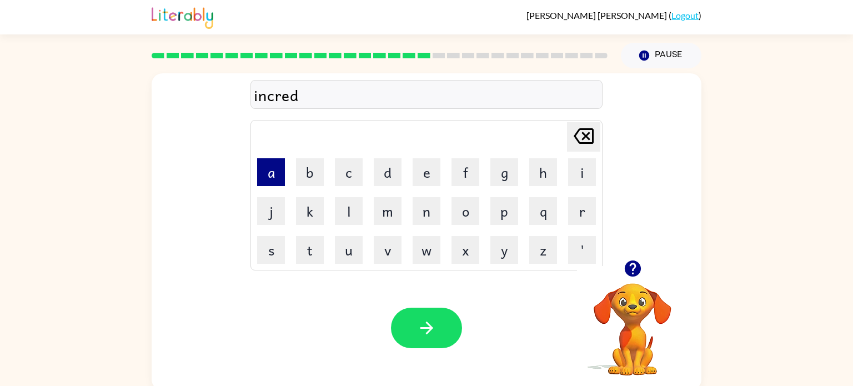
click at [274, 162] on button "a" at bounding box center [271, 172] width 28 height 28
click at [312, 169] on button "b" at bounding box center [310, 172] width 28 height 28
click at [342, 204] on button "l" at bounding box center [349, 211] width 28 height 28
click at [423, 180] on button "e" at bounding box center [427, 172] width 28 height 28
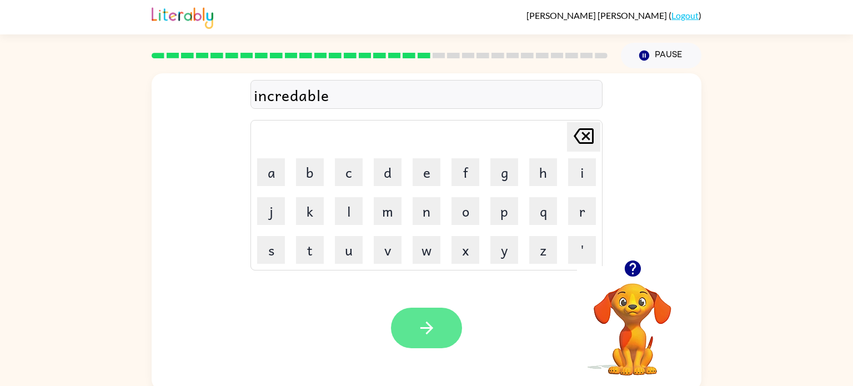
click at [426, 328] on icon "button" at bounding box center [426, 328] width 13 height 13
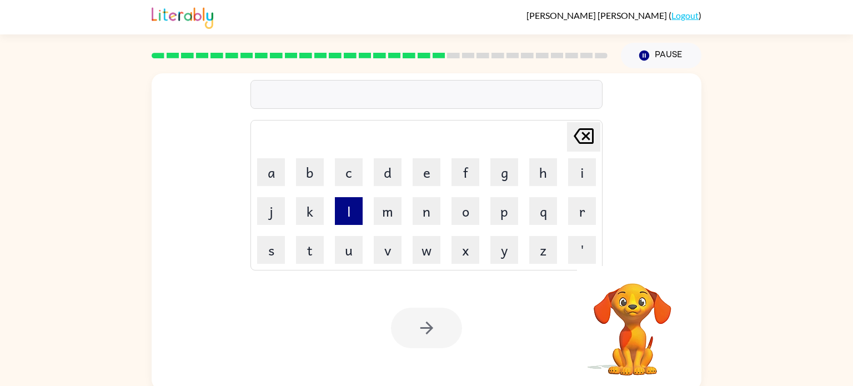
click at [357, 217] on button "l" at bounding box center [349, 211] width 28 height 28
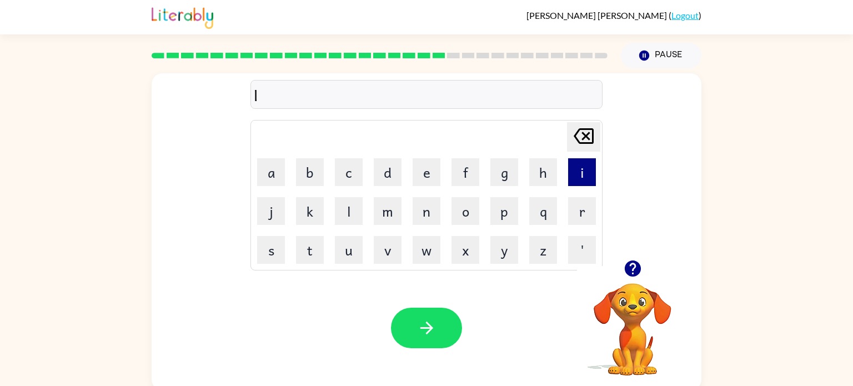
click at [586, 175] on button "i" at bounding box center [582, 172] width 28 height 28
click at [277, 244] on button "s" at bounding box center [271, 250] width 28 height 28
click at [307, 251] on button "t" at bounding box center [310, 250] width 28 height 28
click at [431, 169] on button "e" at bounding box center [427, 172] width 28 height 28
click at [434, 207] on button "n" at bounding box center [427, 211] width 28 height 28
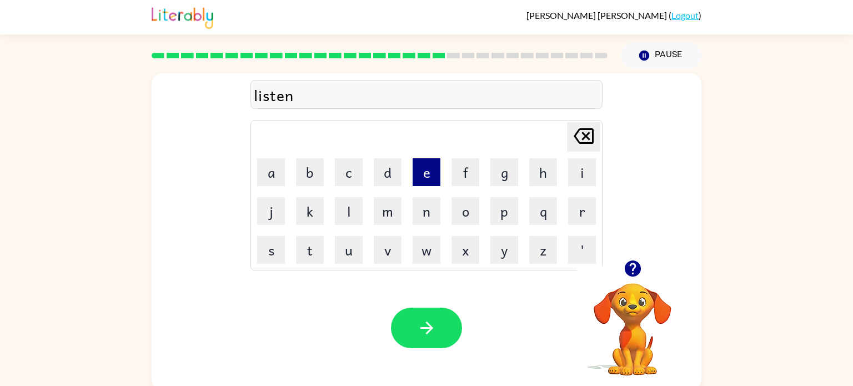
click at [422, 177] on button "e" at bounding box center [427, 172] width 28 height 28
click at [392, 179] on button "d" at bounding box center [388, 172] width 28 height 28
click at [427, 337] on icon "button" at bounding box center [426, 327] width 19 height 19
click at [427, 218] on button "n" at bounding box center [427, 211] width 28 height 28
click at [466, 217] on button "o" at bounding box center [466, 211] width 28 height 28
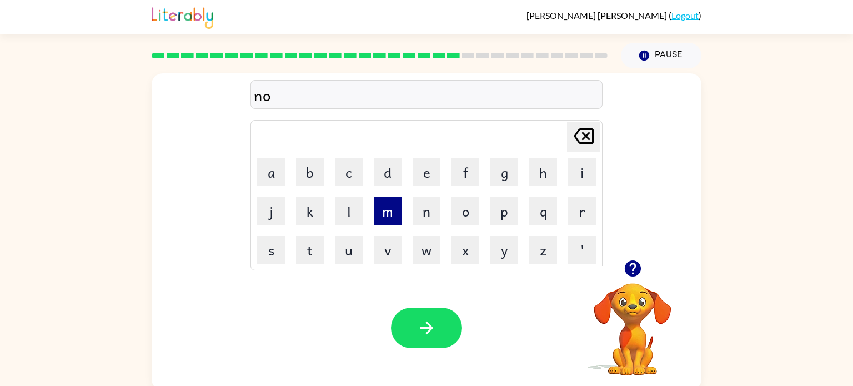
click at [380, 208] on button "m" at bounding box center [388, 211] width 28 height 28
click at [463, 216] on button "o" at bounding box center [466, 211] width 28 height 28
click at [426, 210] on button "n" at bounding box center [427, 211] width 28 height 28
click at [273, 170] on button "a" at bounding box center [271, 172] width 28 height 28
click at [302, 238] on button "t" at bounding box center [310, 250] width 28 height 28
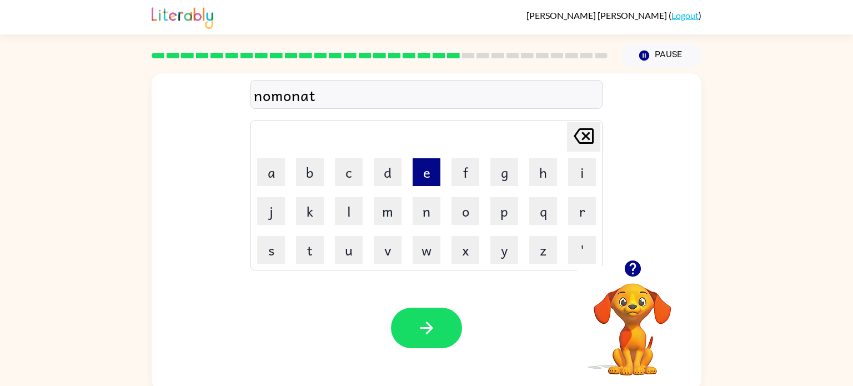
click at [423, 175] on button "e" at bounding box center [427, 172] width 28 height 28
click at [583, 134] on icon at bounding box center [584, 136] width 20 height 16
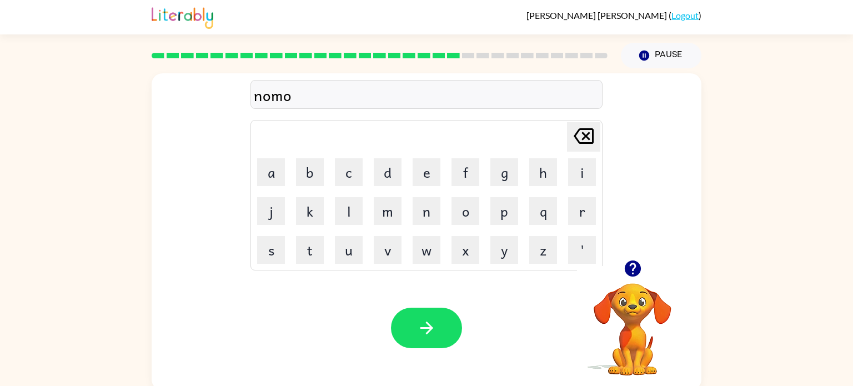
click at [583, 134] on icon at bounding box center [584, 136] width 20 height 16
click at [575, 176] on button "i" at bounding box center [582, 172] width 28 height 28
click at [421, 219] on button "n" at bounding box center [427, 211] width 28 height 28
click at [278, 171] on button "a" at bounding box center [271, 172] width 28 height 28
click at [313, 246] on button "t" at bounding box center [310, 250] width 28 height 28
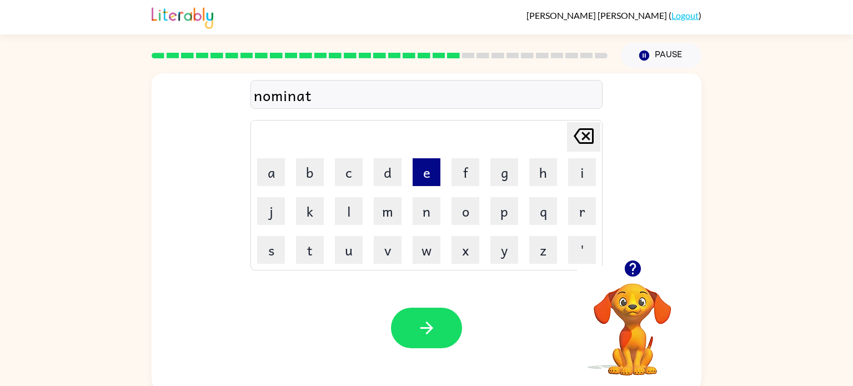
click at [426, 178] on button "e" at bounding box center [427, 172] width 28 height 28
click at [419, 334] on icon "button" at bounding box center [426, 327] width 19 height 19
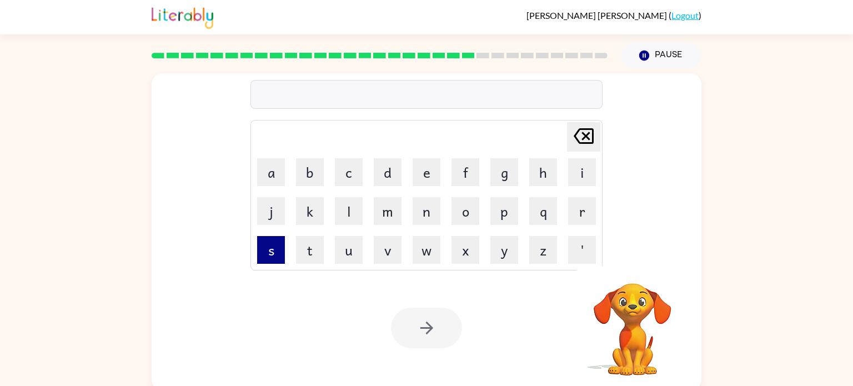
click at [265, 255] on button "s" at bounding box center [271, 250] width 28 height 28
click at [273, 180] on button "a" at bounding box center [271, 172] width 28 height 28
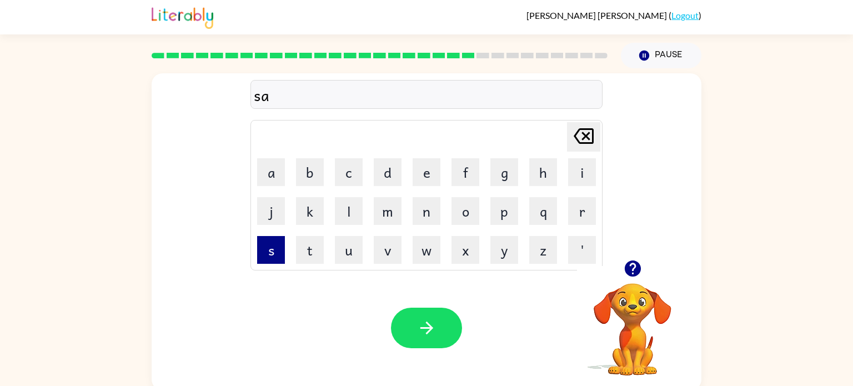
click at [267, 258] on button "s" at bounding box center [271, 250] width 28 height 28
click at [309, 250] on button "t" at bounding box center [310, 250] width 28 height 28
click at [270, 175] on button "a" at bounding box center [271, 172] width 28 height 28
click at [583, 181] on button "i" at bounding box center [582, 172] width 28 height 28
click at [429, 208] on button "n" at bounding box center [427, 211] width 28 height 28
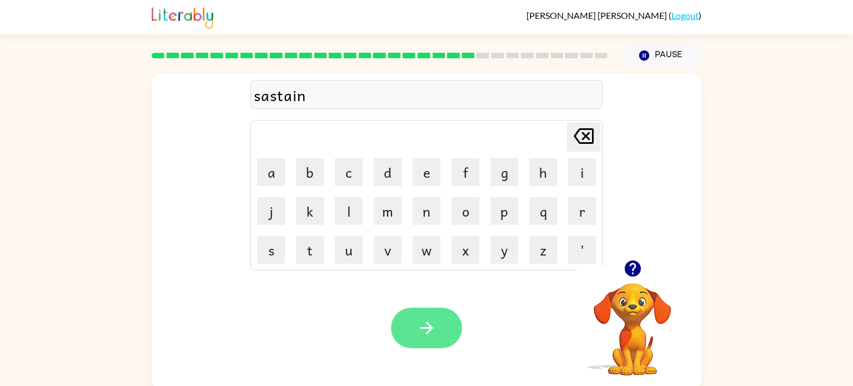
click at [444, 334] on button "button" at bounding box center [426, 328] width 71 height 41
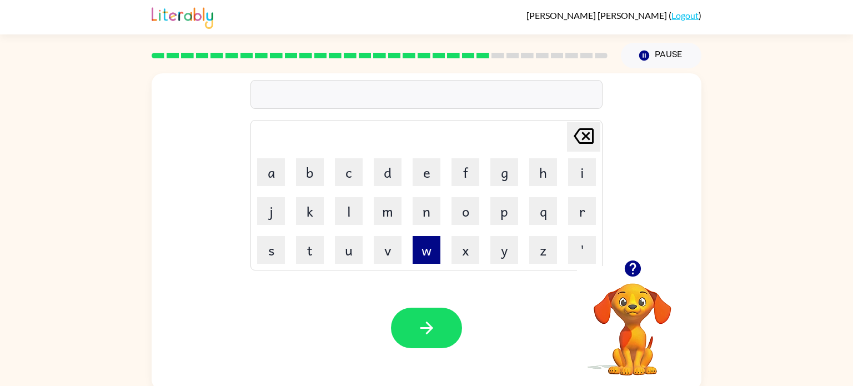
click at [433, 254] on button "w" at bounding box center [427, 250] width 28 height 28
click at [467, 213] on button "o" at bounding box center [466, 211] width 28 height 28
click at [590, 213] on button "r" at bounding box center [582, 211] width 28 height 28
click at [399, 177] on button "d" at bounding box center [388, 172] width 28 height 28
click at [501, 255] on button "y" at bounding box center [504, 250] width 28 height 28
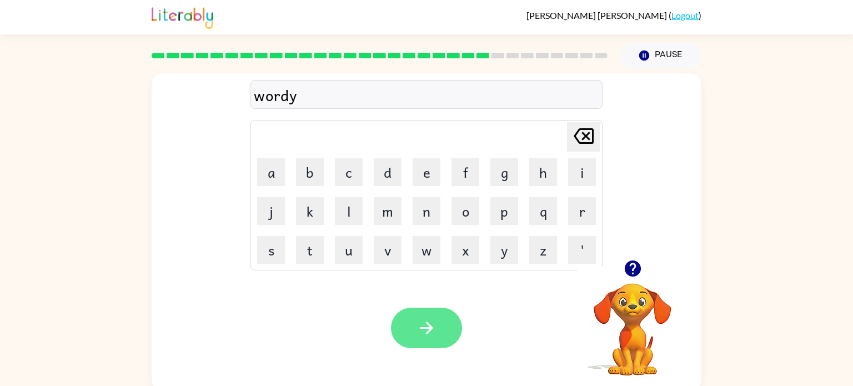
click at [420, 325] on icon "button" at bounding box center [426, 327] width 19 height 19
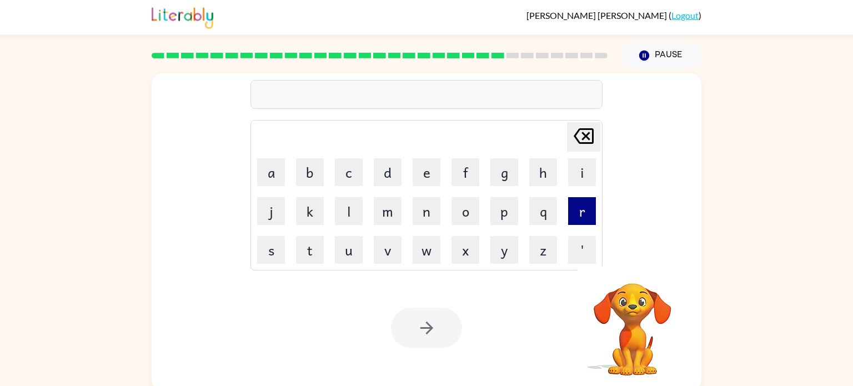
click at [581, 212] on button "r" at bounding box center [582, 211] width 28 height 28
click at [429, 174] on button "e" at bounding box center [427, 172] width 28 height 28
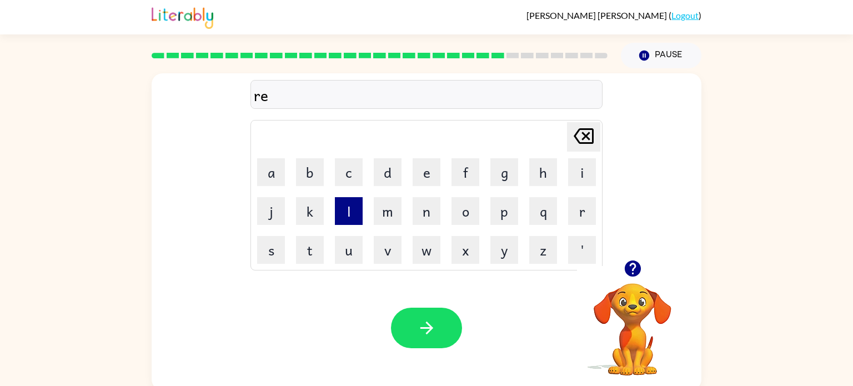
click at [343, 212] on button "l" at bounding box center [349, 211] width 28 height 28
click at [273, 173] on button "a" at bounding box center [271, 172] width 28 height 28
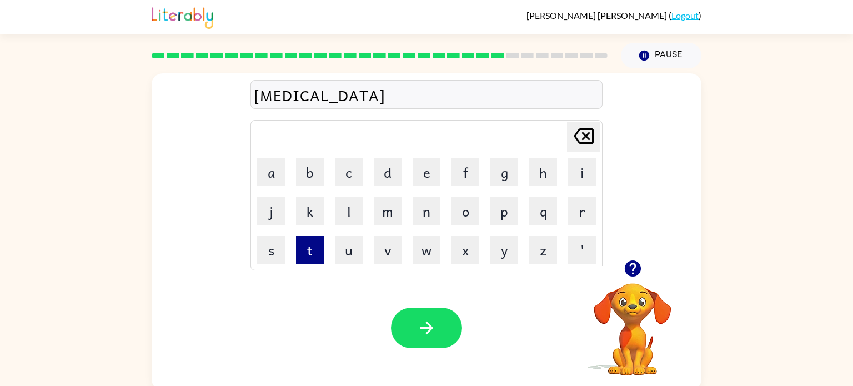
click at [312, 251] on button "t" at bounding box center [310, 250] width 28 height 28
click at [418, 178] on button "e" at bounding box center [427, 172] width 28 height 28
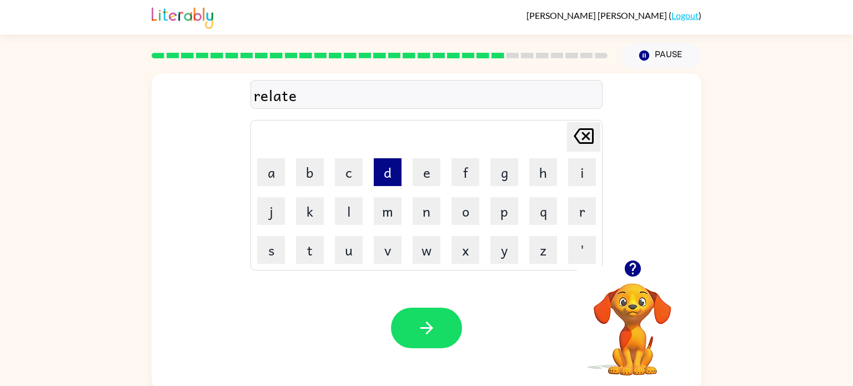
click at [389, 172] on button "d" at bounding box center [388, 172] width 28 height 28
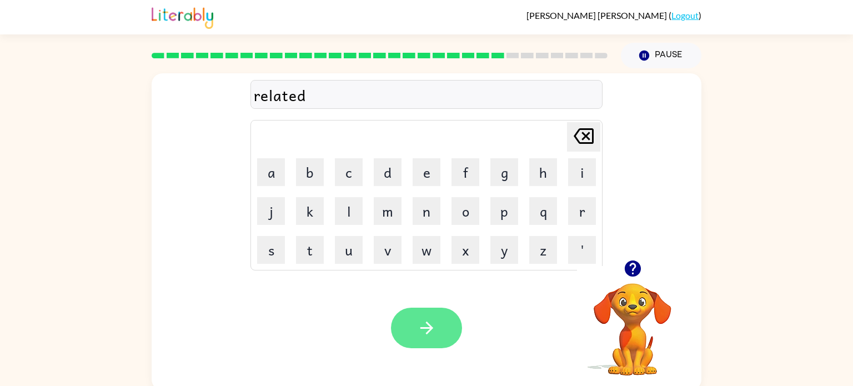
click at [436, 338] on button "button" at bounding box center [426, 328] width 71 height 41
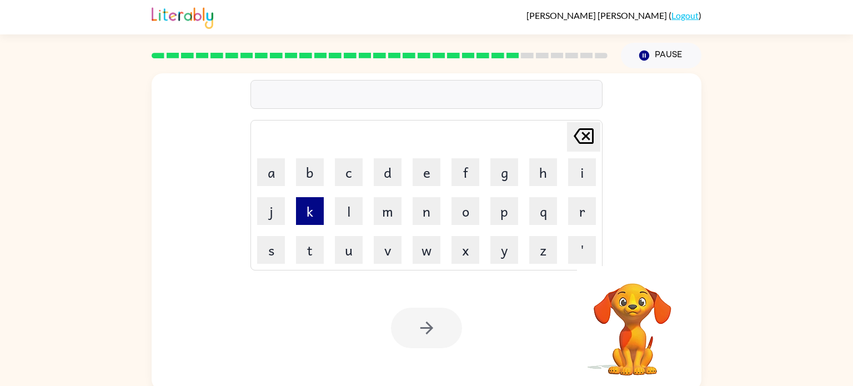
click at [311, 208] on button "k" at bounding box center [310, 211] width 28 height 28
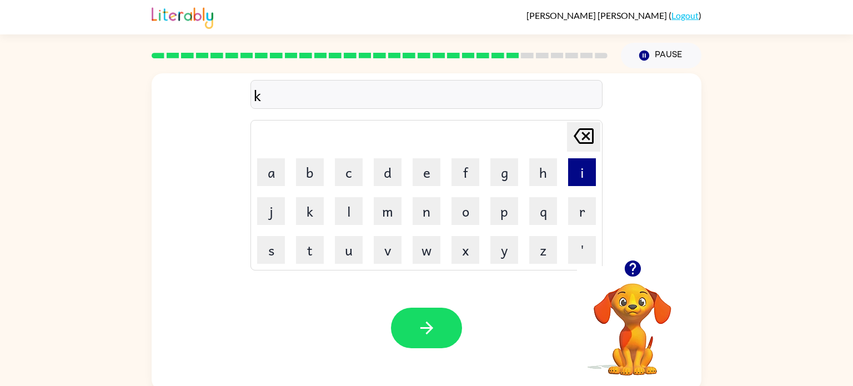
click at [584, 170] on button "i" at bounding box center [582, 172] width 28 height 28
click at [309, 254] on button "t" at bounding box center [310, 250] width 28 height 28
click at [308, 254] on button "t" at bounding box center [310, 250] width 28 height 28
click at [425, 173] on button "e" at bounding box center [427, 172] width 28 height 28
click at [419, 217] on button "n" at bounding box center [427, 211] width 28 height 28
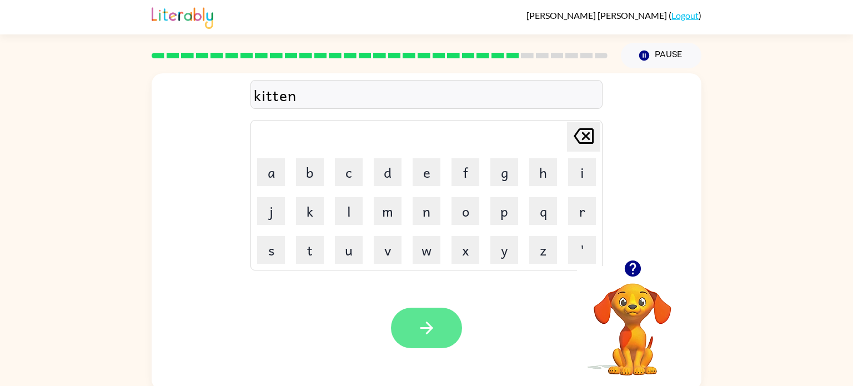
click at [424, 318] on icon "button" at bounding box center [426, 327] width 19 height 19
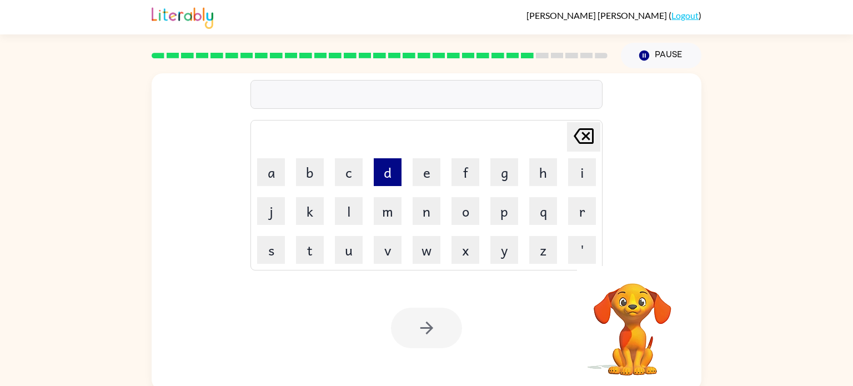
click at [380, 179] on button "d" at bounding box center [388, 172] width 28 height 28
click at [433, 168] on button "e" at bounding box center [427, 172] width 28 height 28
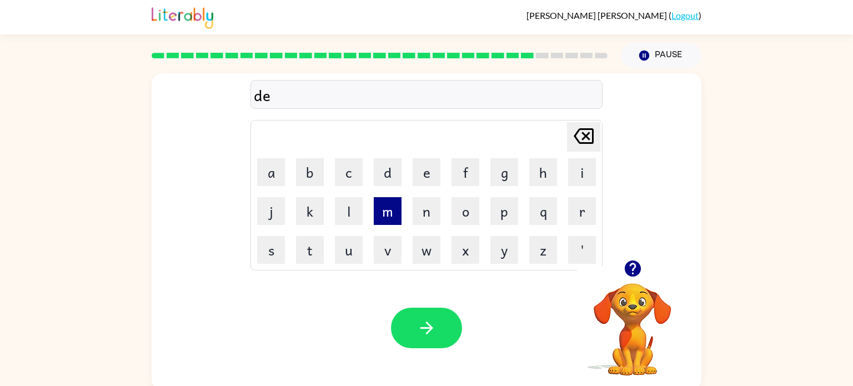
click at [389, 212] on button "m" at bounding box center [388, 211] width 28 height 28
click at [575, 144] on icon "[PERSON_NAME] last character input" at bounding box center [583, 136] width 27 height 27
click at [507, 215] on button "p" at bounding box center [504, 211] width 28 height 28
click at [265, 158] on td "a" at bounding box center [271, 172] width 38 height 38
click at [271, 178] on button "a" at bounding box center [271, 172] width 28 height 28
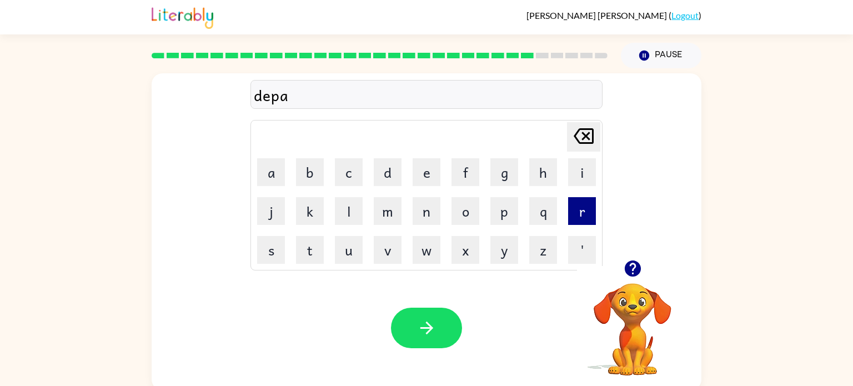
click at [581, 206] on button "r" at bounding box center [582, 211] width 28 height 28
click at [317, 249] on button "t" at bounding box center [310, 250] width 28 height 28
click at [390, 209] on button "m" at bounding box center [388, 211] width 28 height 28
click at [422, 179] on button "e" at bounding box center [427, 172] width 28 height 28
click at [424, 222] on button "n" at bounding box center [427, 211] width 28 height 28
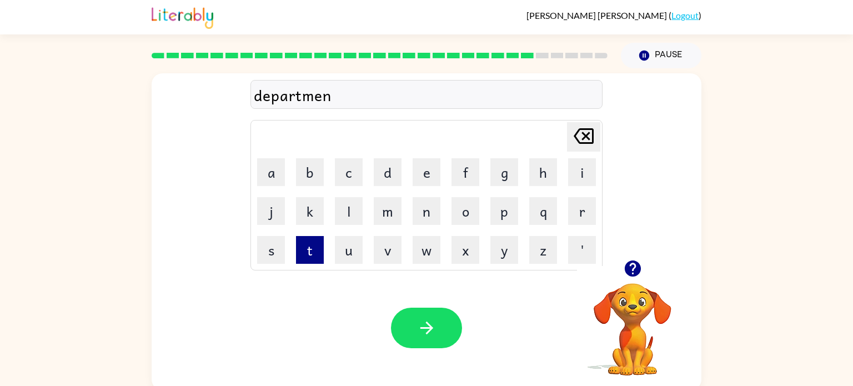
click at [316, 250] on button "t" at bounding box center [310, 250] width 28 height 28
click at [422, 339] on button "button" at bounding box center [426, 328] width 71 height 41
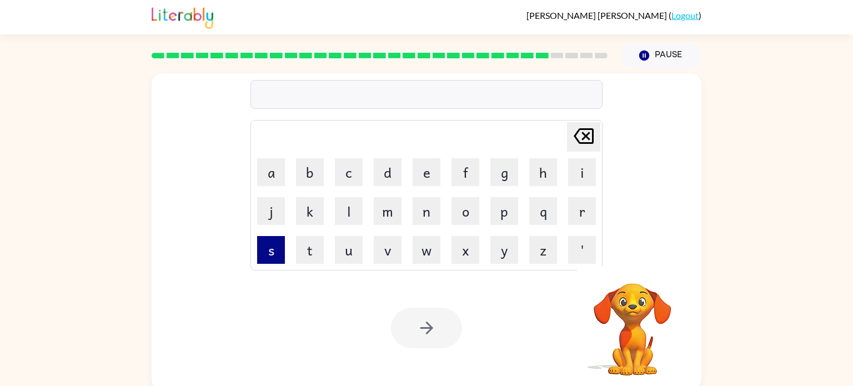
click at [271, 249] on button "s" at bounding box center [271, 250] width 28 height 28
click at [345, 212] on button "l" at bounding box center [349, 211] width 28 height 28
click at [572, 179] on button "i" at bounding box center [582, 172] width 28 height 28
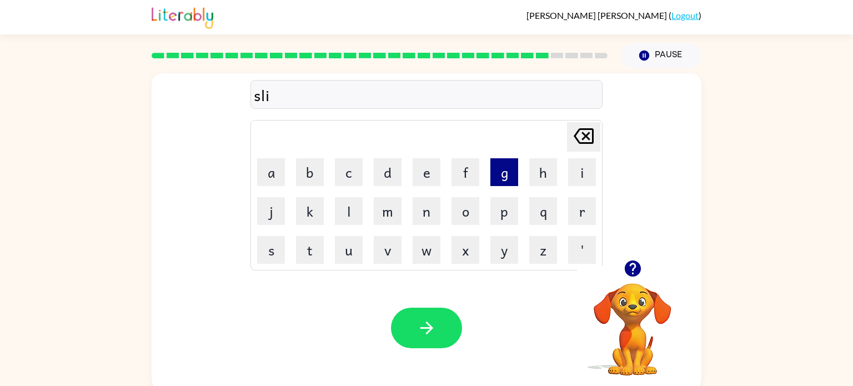
click at [500, 171] on button "g" at bounding box center [504, 172] width 28 height 28
click at [546, 177] on button "h" at bounding box center [543, 172] width 28 height 28
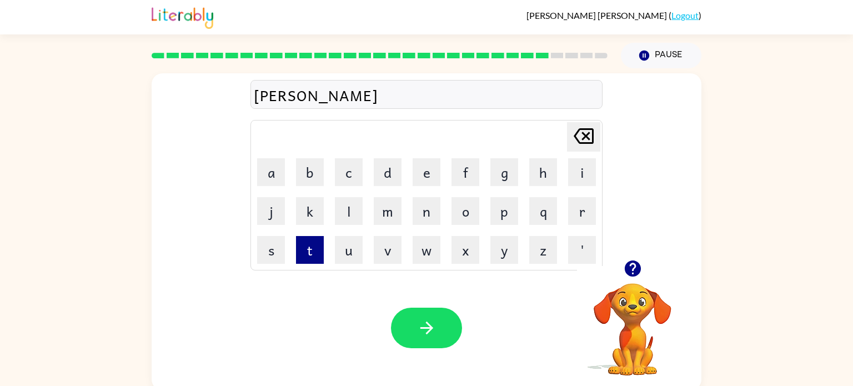
click at [309, 252] on button "t" at bounding box center [310, 250] width 28 height 28
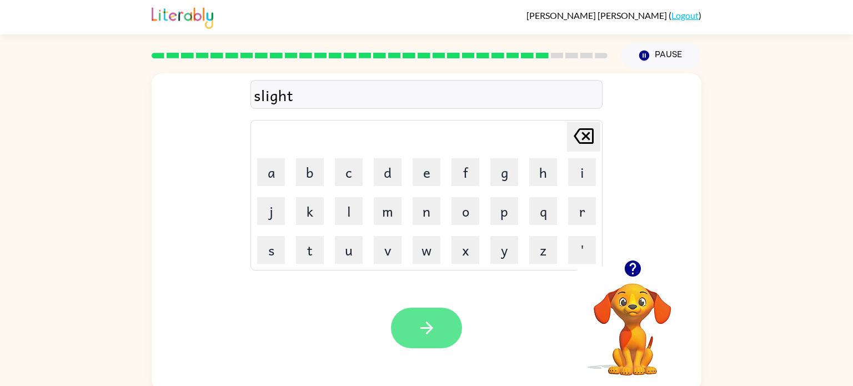
click at [437, 324] on button "button" at bounding box center [426, 328] width 71 height 41
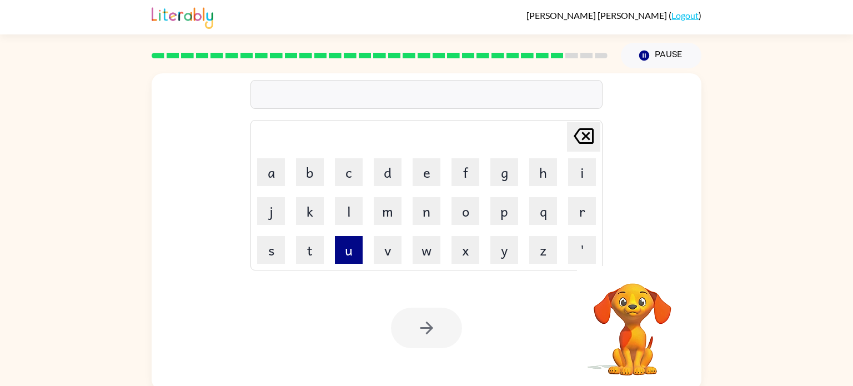
click at [349, 250] on button "u" at bounding box center [349, 250] width 28 height 28
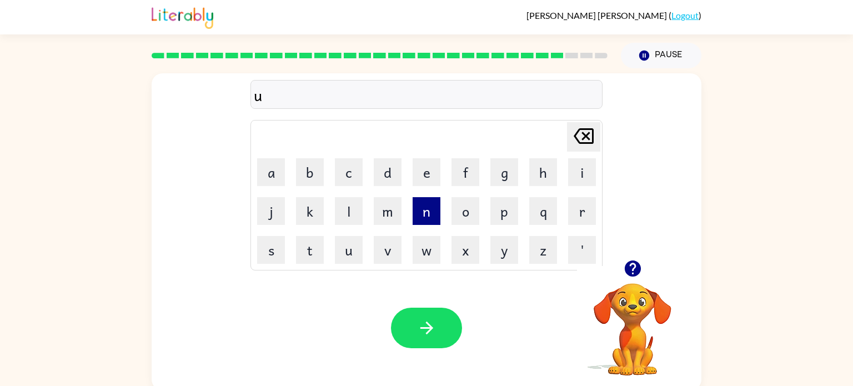
click at [430, 215] on button "n" at bounding box center [427, 211] width 28 height 28
click at [588, 174] on button "i" at bounding box center [582, 172] width 28 height 28
click at [389, 253] on button "v" at bounding box center [388, 250] width 28 height 28
click at [428, 163] on button "e" at bounding box center [427, 172] width 28 height 28
click at [589, 214] on button "r" at bounding box center [582, 211] width 28 height 28
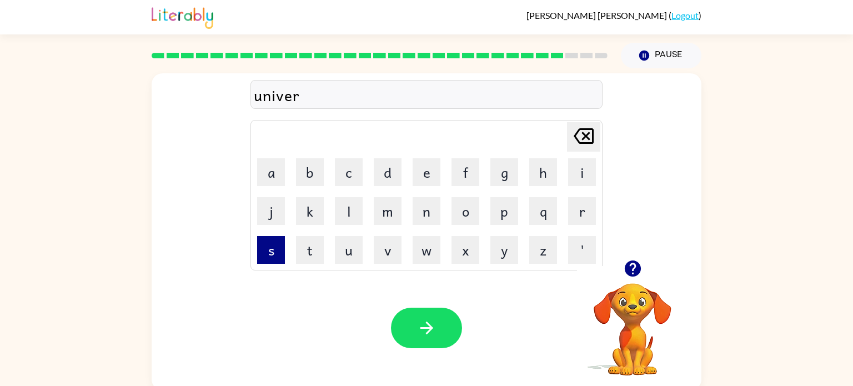
click at [275, 249] on button "s" at bounding box center [271, 250] width 28 height 28
click at [264, 166] on button "a" at bounding box center [271, 172] width 28 height 28
click at [343, 209] on button "l" at bounding box center [349, 211] width 28 height 28
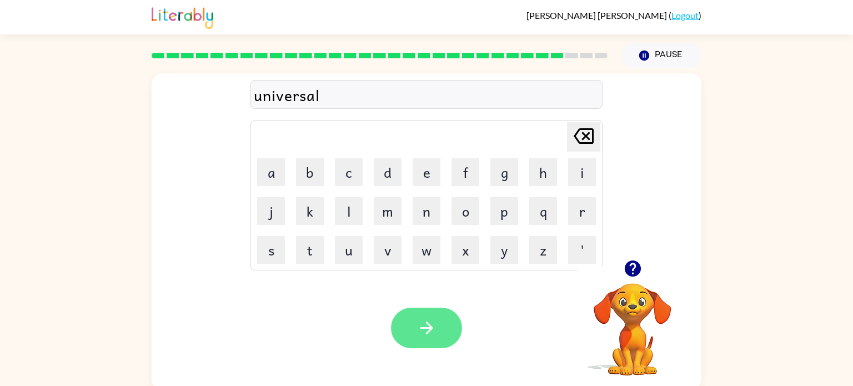
click at [420, 341] on button "button" at bounding box center [426, 328] width 71 height 41
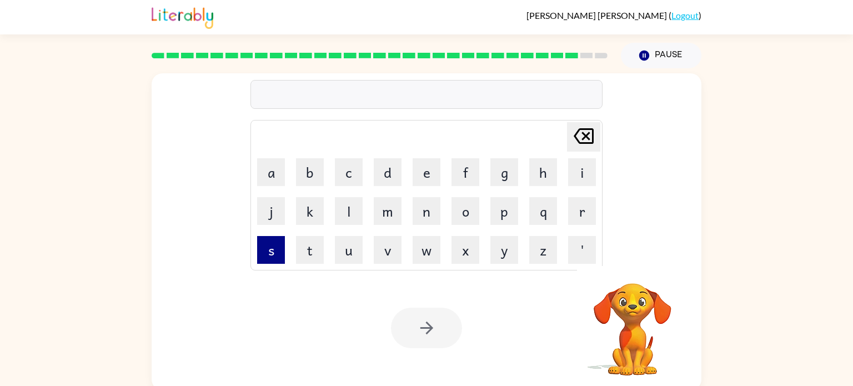
click at [277, 249] on button "s" at bounding box center [271, 250] width 28 height 28
click at [349, 220] on button "l" at bounding box center [349, 211] width 28 height 28
click at [574, 179] on button "i" at bounding box center [582, 172] width 28 height 28
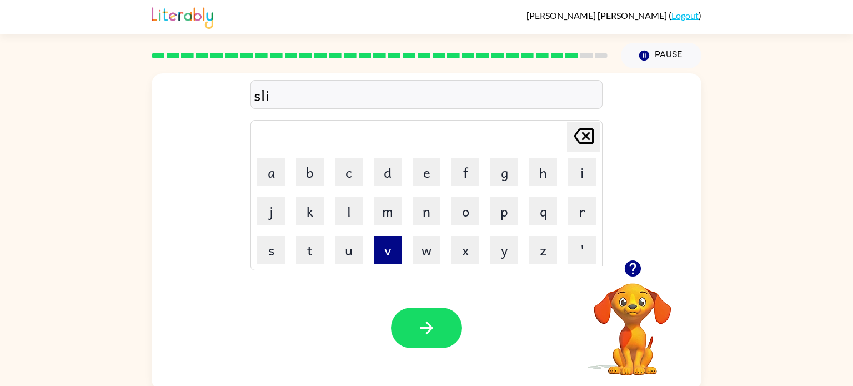
click at [394, 251] on button "v" at bounding box center [388, 250] width 28 height 28
click at [432, 173] on button "e" at bounding box center [427, 172] width 28 height 28
click at [579, 212] on button "r" at bounding box center [582, 211] width 28 height 28
type button "r"
